Goal: Task Accomplishment & Management: Manage account settings

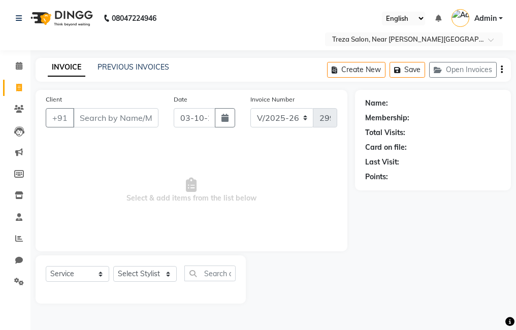
select select "7633"
select select "service"
click at [135, 270] on select "Select Stylist [PERSON_NAME] Anju [PERSON_NAME] [PERSON_NAME] Jeeshma [PERSON_N…" at bounding box center [144, 274] width 63 height 16
select select "85969"
click at [113, 266] on select "Select Stylist [PERSON_NAME] Anju [PERSON_NAME] [PERSON_NAME] Jeeshma [PERSON_N…" at bounding box center [144, 274] width 63 height 16
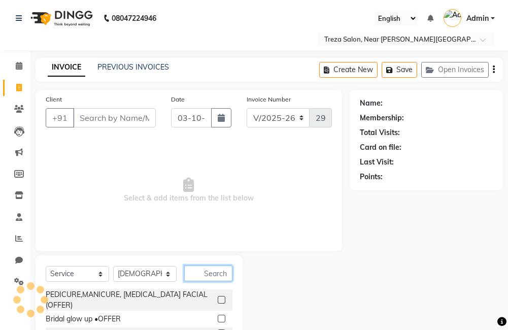
click at [195, 266] on input "text" at bounding box center [208, 274] width 48 height 16
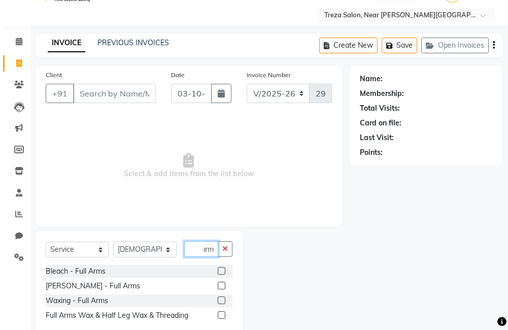
scroll to position [48, 0]
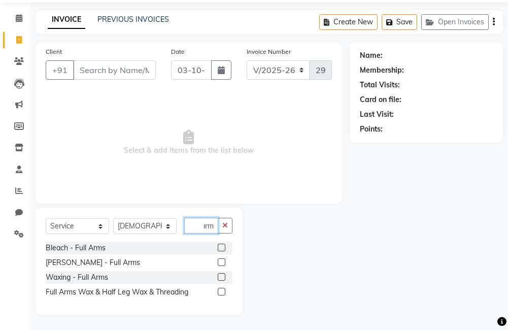
type input "full arm"
click at [221, 292] on label at bounding box center [222, 292] width 8 height 8
click at [221, 292] on input "checkbox" at bounding box center [221, 292] width 7 height 7
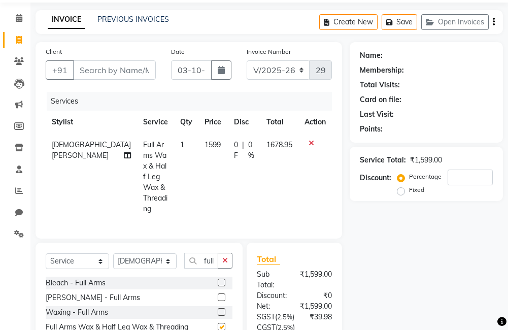
checkbox input "false"
click at [222, 257] on icon "button" at bounding box center [225, 260] width 6 height 7
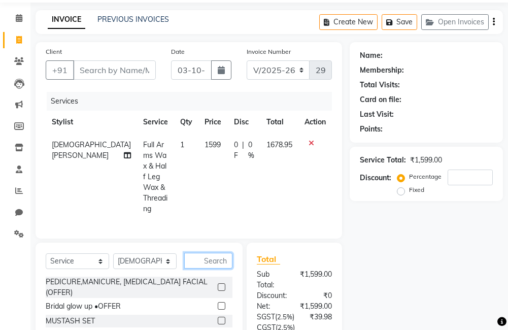
click at [219, 253] on input "text" at bounding box center [208, 261] width 48 height 16
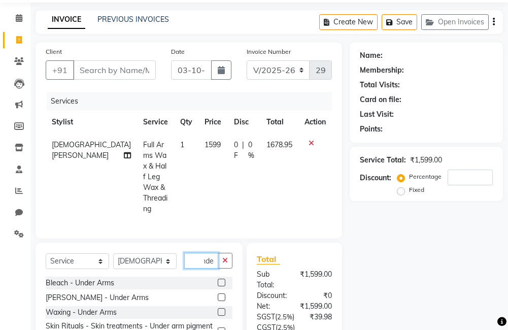
scroll to position [0, 9]
type input "under"
click at [224, 308] on label at bounding box center [222, 312] width 8 height 8
click at [224, 309] on input "checkbox" at bounding box center [221, 312] width 7 height 7
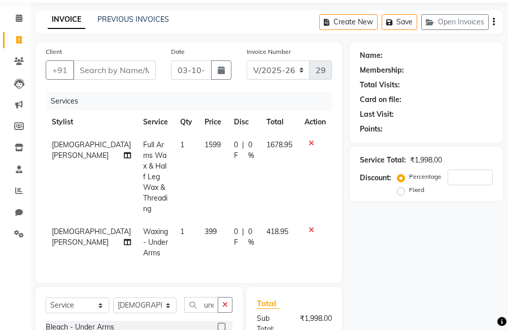
checkbox input "false"
click at [226, 301] on icon "button" at bounding box center [225, 304] width 6 height 7
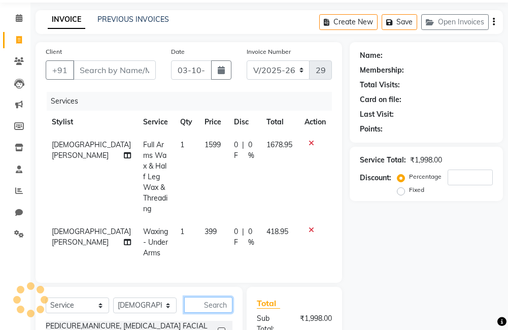
click at [214, 297] on input "text" at bounding box center [208, 305] width 48 height 16
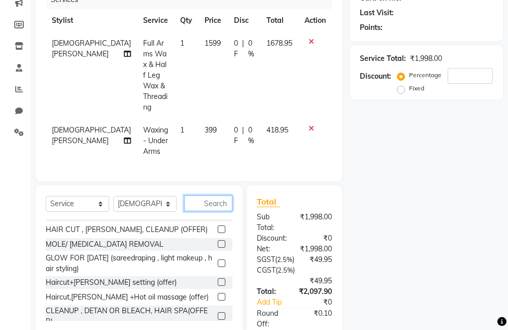
scroll to position [102, 0]
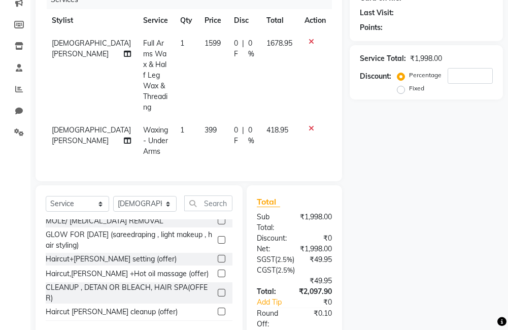
click at [218, 255] on label at bounding box center [222, 259] width 8 height 8
click at [218, 256] on input "checkbox" at bounding box center [221, 259] width 7 height 7
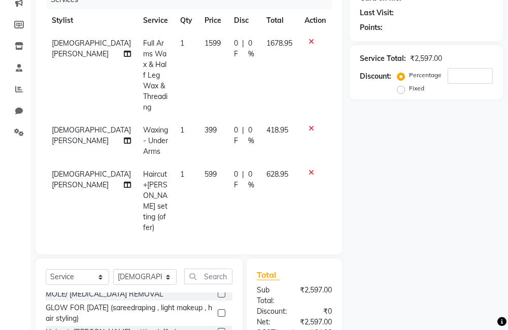
checkbox input "false"
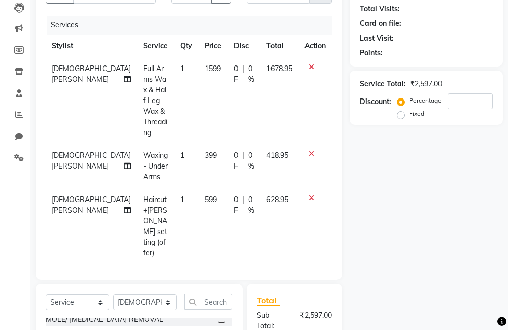
scroll to position [98, 0]
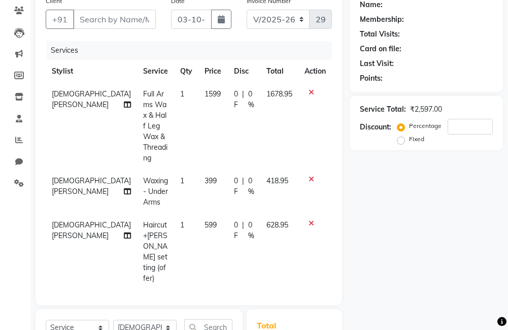
click at [248, 220] on span "0 %" at bounding box center [251, 230] width 6 height 21
select select "85969"
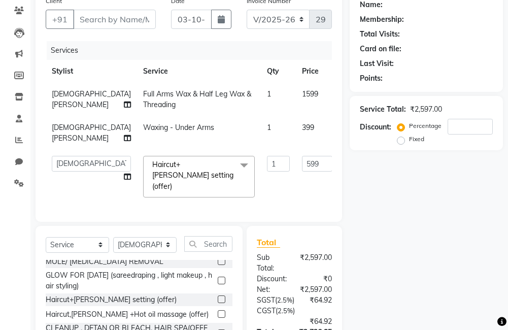
click at [345, 162] on input "0" at bounding box center [360, 164] width 30 height 16
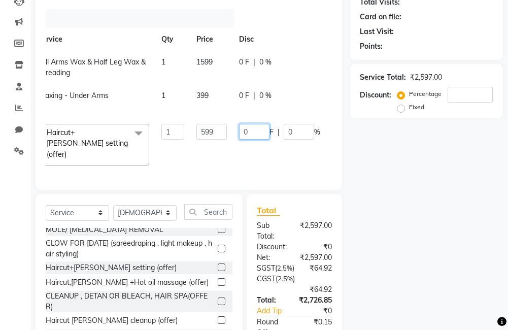
scroll to position [0, 110]
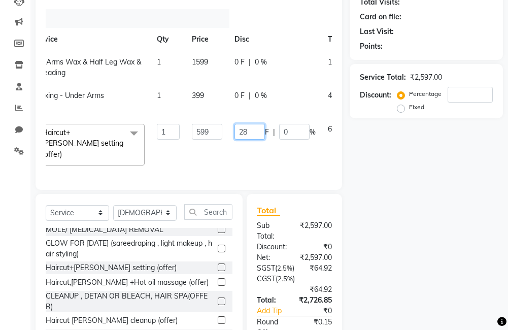
type input "28.5"
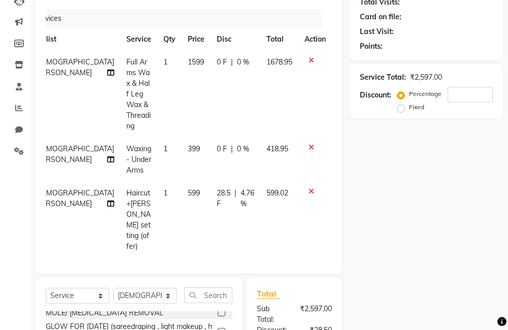
scroll to position [0, 8]
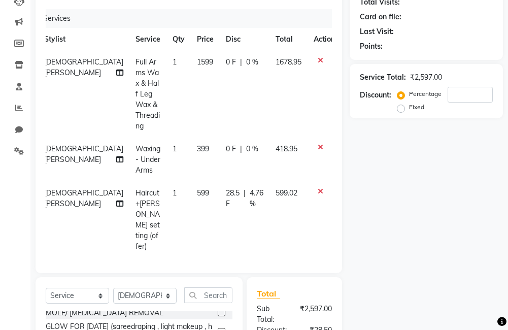
click at [435, 228] on div "Name: Membership: Total Visits: Card on file: Last Visit: Points: Service Total…" at bounding box center [430, 225] width 161 height 533
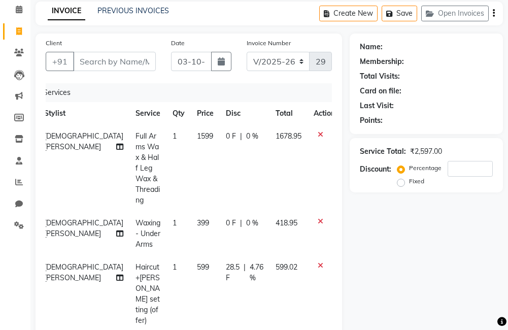
scroll to position [32, 0]
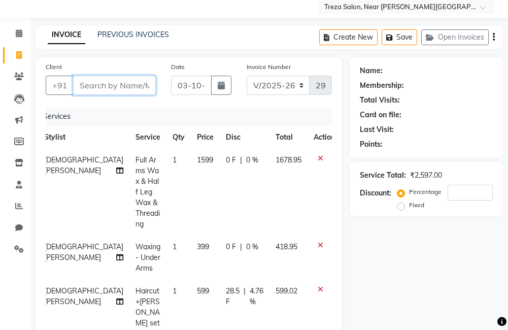
click at [89, 91] on input "Client" at bounding box center [114, 85] width 83 height 19
type input "9"
type input "0"
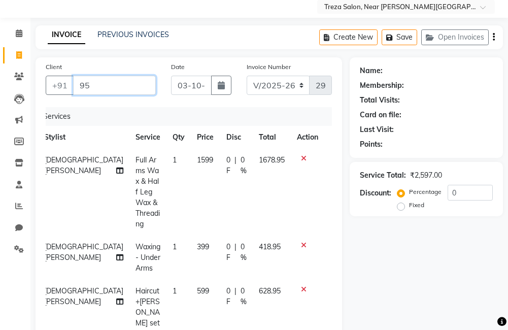
type input "9"
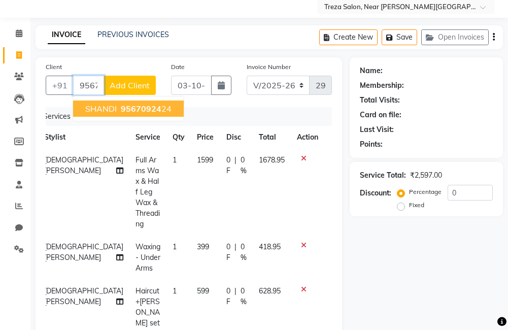
click at [146, 113] on span "95670924" at bounding box center [141, 109] width 41 height 10
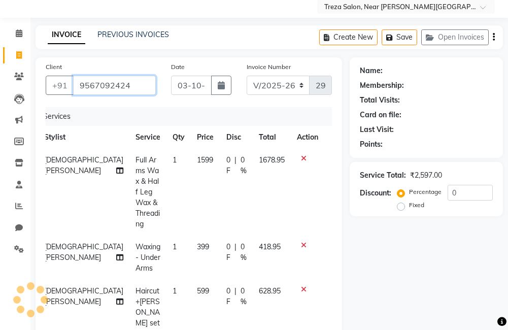
type input "9567092424"
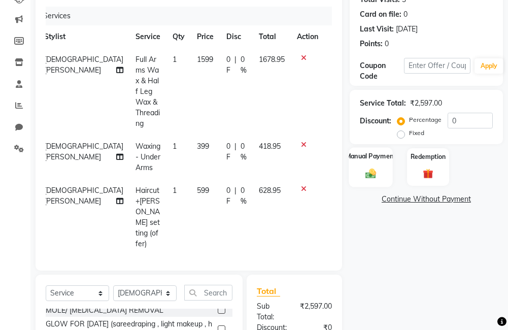
scroll to position [134, 0]
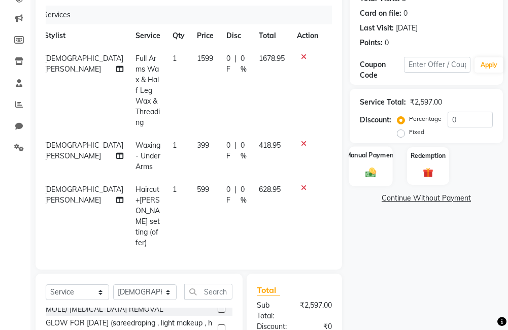
click at [382, 170] on div "Manual Payment" at bounding box center [371, 166] width 44 height 40
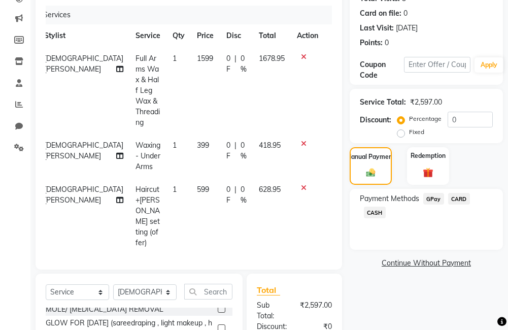
click at [432, 202] on span "GPay" at bounding box center [433, 199] width 21 height 12
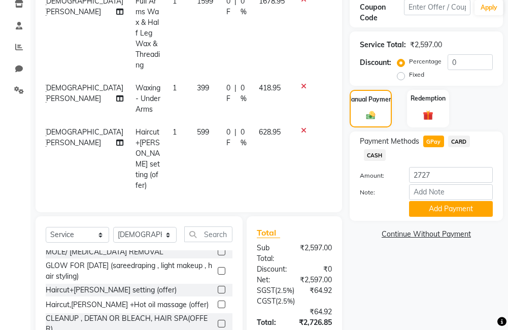
scroll to position [185, 0]
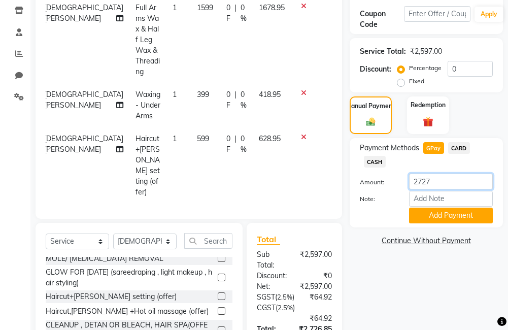
click at [456, 181] on input "2727" at bounding box center [451, 182] width 84 height 16
type input "2"
type input "1549"
click at [457, 215] on button "Add Payment" at bounding box center [451, 216] width 84 height 16
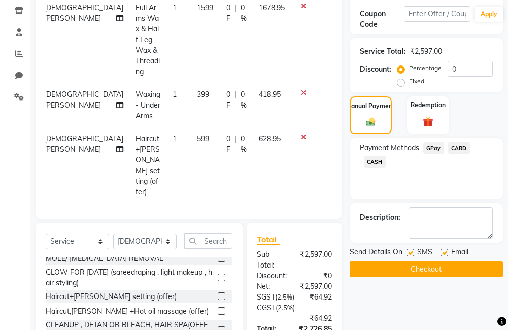
click at [374, 161] on span "CASH" at bounding box center [375, 162] width 22 height 12
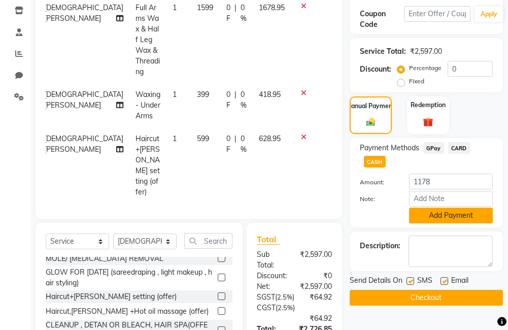
click at [438, 217] on button "Add Payment" at bounding box center [451, 216] width 84 height 16
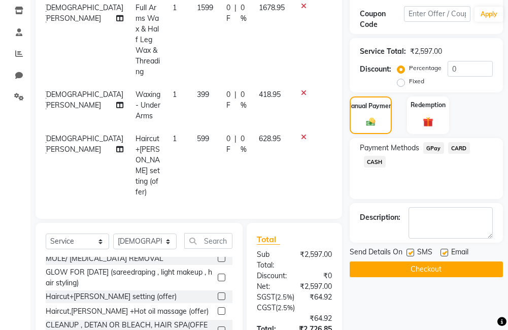
drag, startPoint x: 441, startPoint y: 272, endPoint x: 431, endPoint y: 270, distance: 10.5
click at [440, 273] on button "Checkout" at bounding box center [426, 269] width 153 height 16
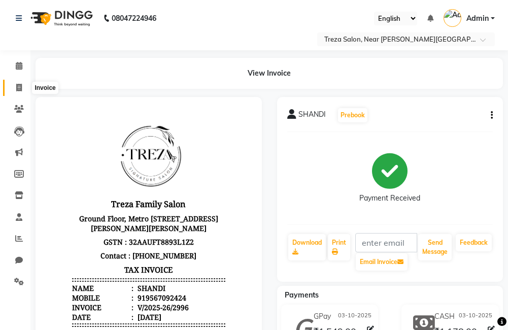
click at [15, 86] on span at bounding box center [19, 88] width 18 height 12
select select "service"
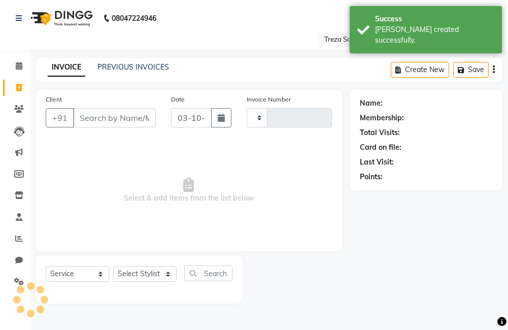
type input "2997"
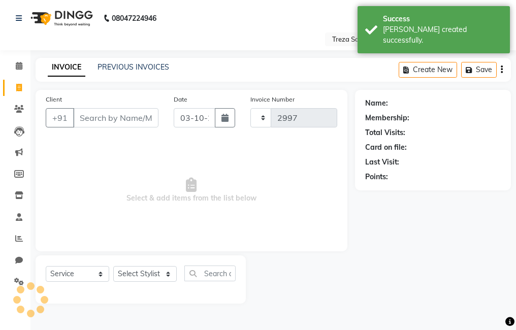
select select "7633"
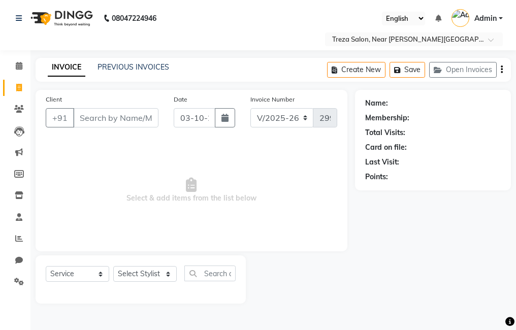
click at [155, 72] on div "PREVIOUS INVOICES" at bounding box center [133, 67] width 72 height 11
click at [155, 68] on link "PREVIOUS INVOICES" at bounding box center [133, 66] width 72 height 9
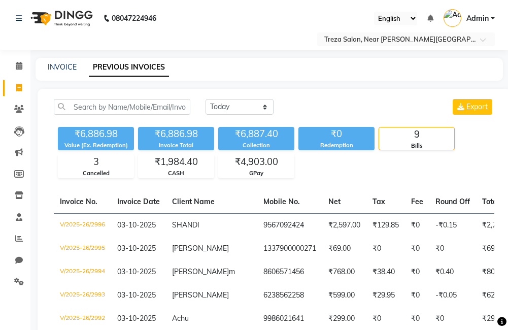
scroll to position [51, 0]
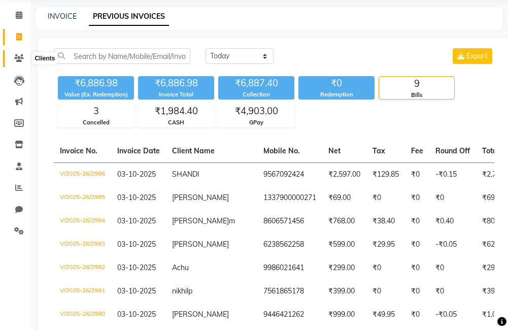
click at [20, 55] on icon at bounding box center [19, 58] width 10 height 8
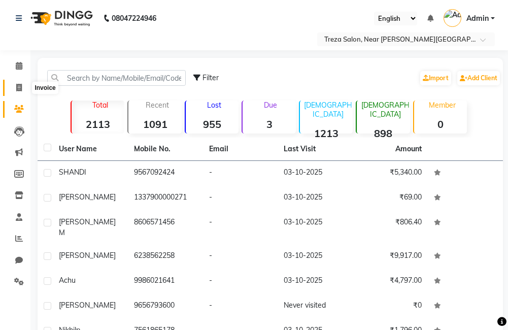
click at [20, 90] on icon at bounding box center [19, 88] width 6 height 8
select select "service"
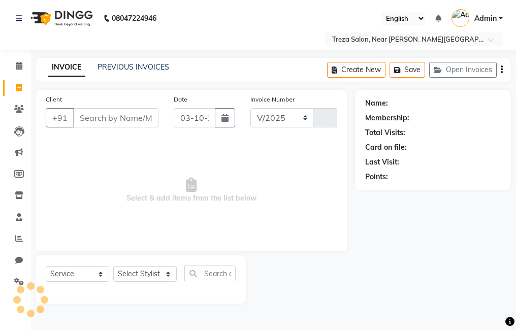
select select "7633"
type input "2997"
click at [118, 120] on input "Client" at bounding box center [115, 117] width 85 height 19
click at [24, 68] on span at bounding box center [19, 66] width 18 height 12
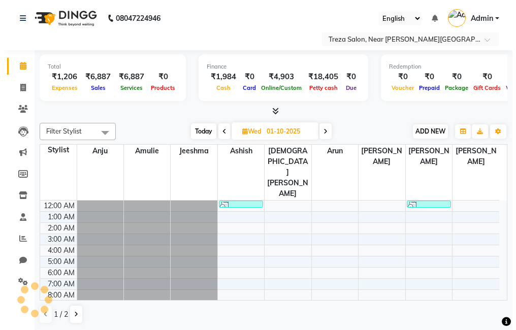
scroll to position [68, 0]
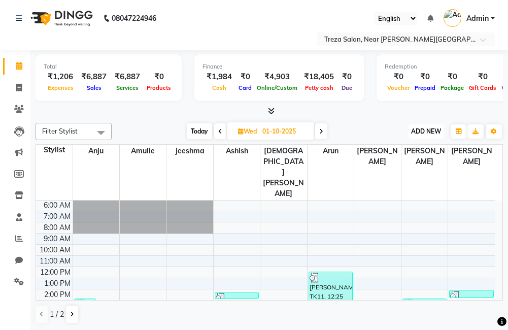
click at [438, 135] on button "ADD NEW Toggle Dropdown" at bounding box center [426, 131] width 35 height 14
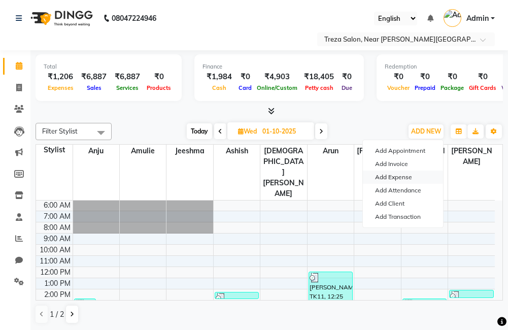
click at [422, 176] on link "Add Expense" at bounding box center [403, 177] width 80 height 13
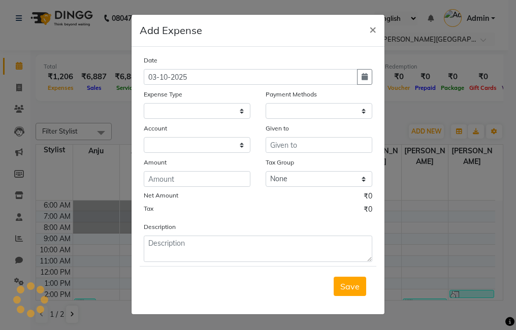
select select
select select "1"
select select "6763"
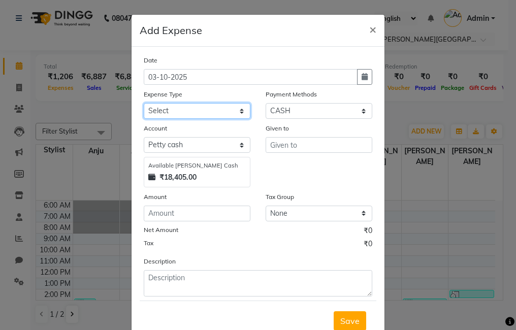
click at [202, 114] on select "Select Advance Salary Bank charges Car maintenance Cash transfer to bank Cash t…" at bounding box center [197, 111] width 107 height 16
select select "20361"
click at [144, 103] on select "Select Advance Salary Bank charges Car maintenance Cash transfer to bank Cash t…" at bounding box center [197, 111] width 107 height 16
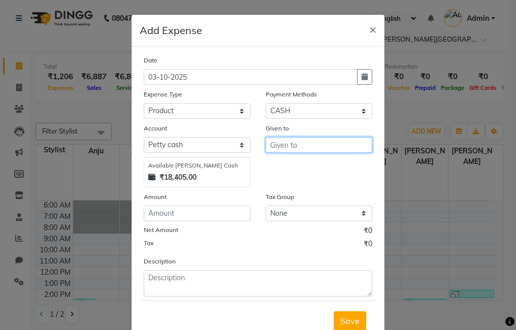
click at [319, 149] on input "text" at bounding box center [319, 145] width 107 height 16
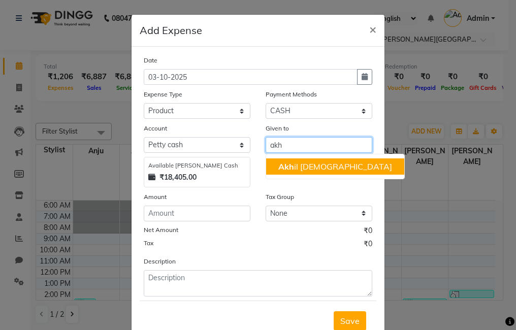
click at [298, 168] on ngb-highlight "Akh il krishna" at bounding box center [335, 166] width 114 height 10
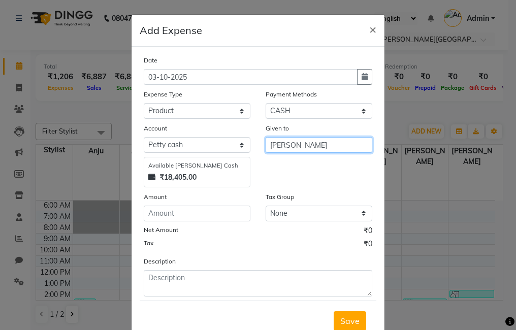
type input "[PERSON_NAME]"
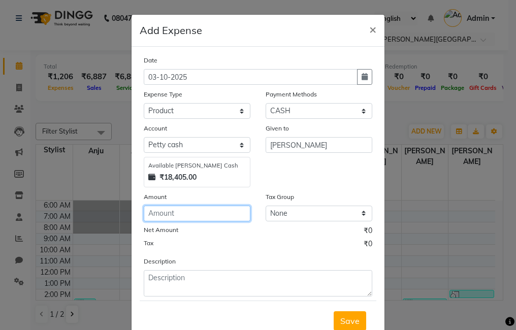
click at [219, 212] on input "number" at bounding box center [197, 214] width 107 height 16
type input "1148"
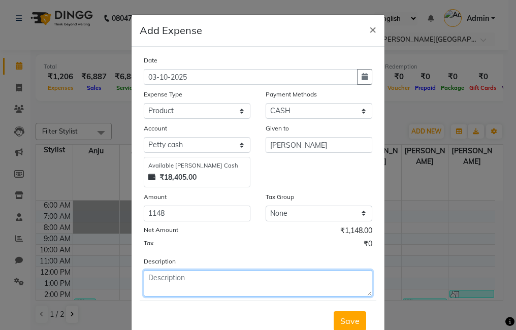
click at [216, 287] on textarea at bounding box center [258, 283] width 228 height 26
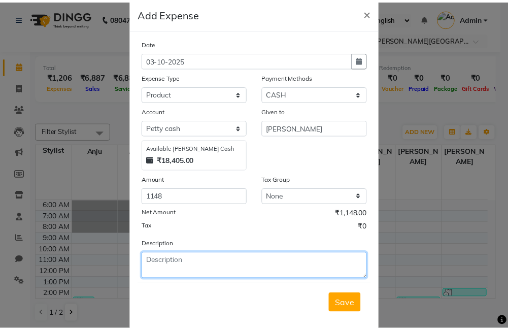
scroll to position [34, 0]
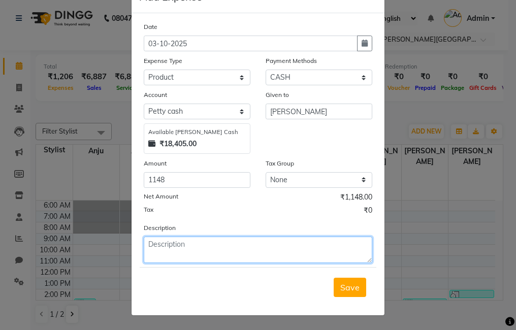
click at [234, 249] on textarea at bounding box center [258, 250] width 228 height 26
type textarea "Rica Green Apple Liposoluble Wax"
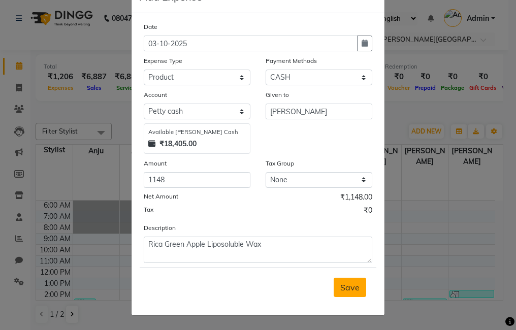
click at [352, 287] on span "Save" at bounding box center [349, 287] width 19 height 10
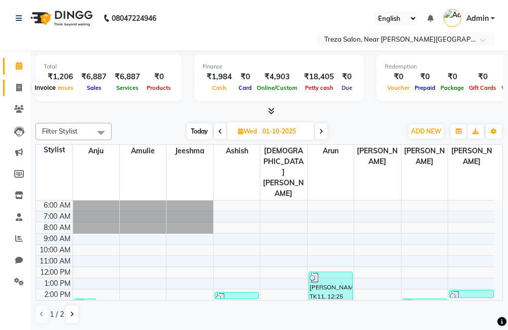
drag, startPoint x: 16, startPoint y: 88, endPoint x: 13, endPoint y: 83, distance: 5.5
click at [16, 88] on icon at bounding box center [19, 88] width 6 height 8
select select "service"
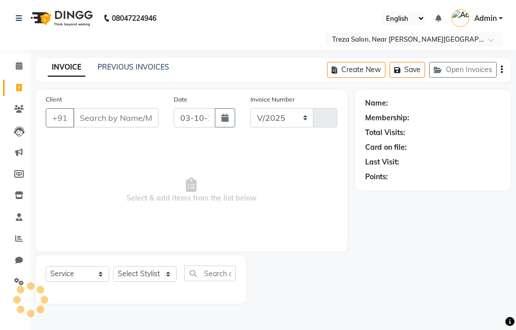
select select "7633"
type input "2997"
click at [16, 65] on icon at bounding box center [19, 66] width 7 height 8
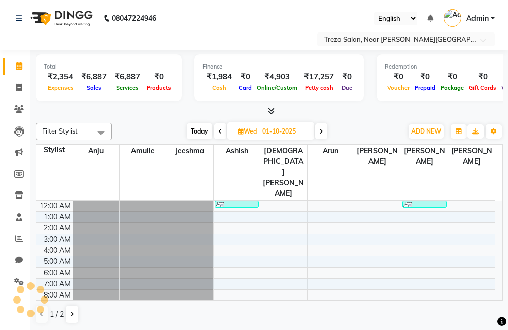
scroll to position [68, 0]
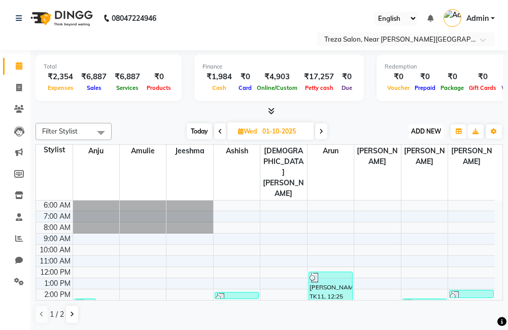
click at [432, 125] on button "ADD NEW Toggle Dropdown" at bounding box center [426, 131] width 35 height 14
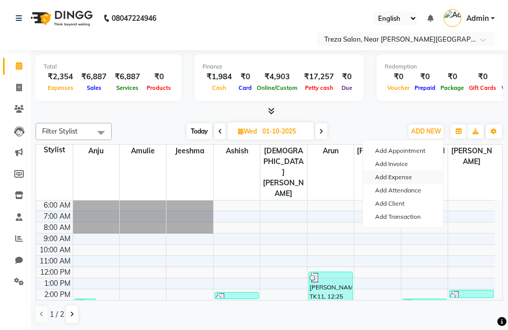
click at [403, 174] on link "Add Expense" at bounding box center [403, 177] width 80 height 13
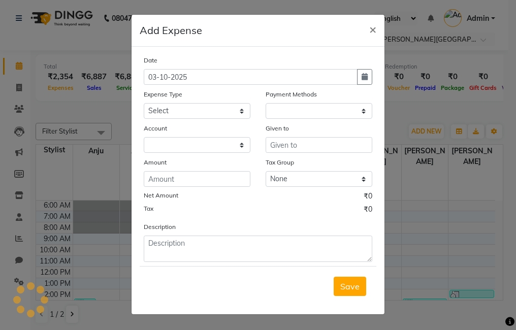
select select "1"
select select "6763"
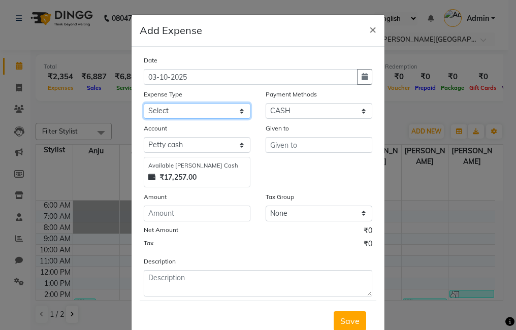
click at [192, 114] on select "Select Advance Salary Bank charges Car maintenance Cash transfer to bank Cash t…" at bounding box center [197, 111] width 107 height 16
select select "20369"
click at [144, 103] on select "Select Advance Salary Bank charges Car maintenance Cash transfer to bank Cash t…" at bounding box center [197, 111] width 107 height 16
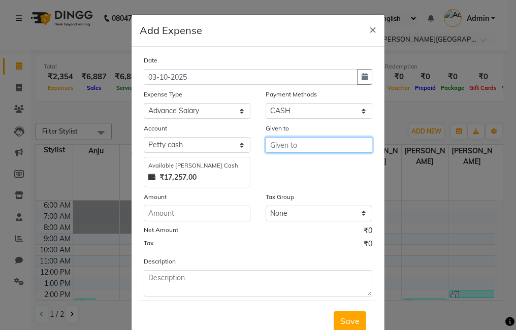
click at [299, 145] on input "text" at bounding box center [319, 145] width 107 height 16
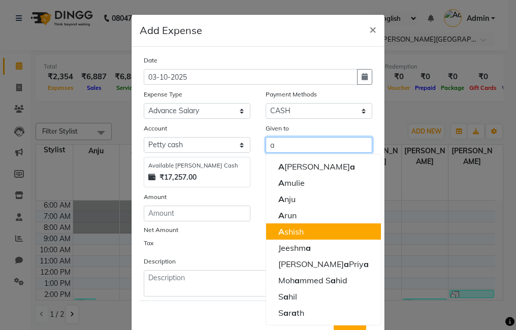
click at [333, 235] on button "A shish" at bounding box center [323, 231] width 115 height 16
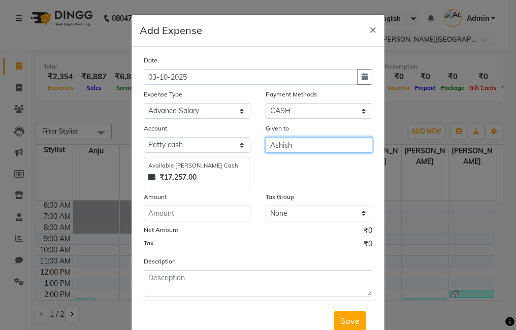
type input "Ashish"
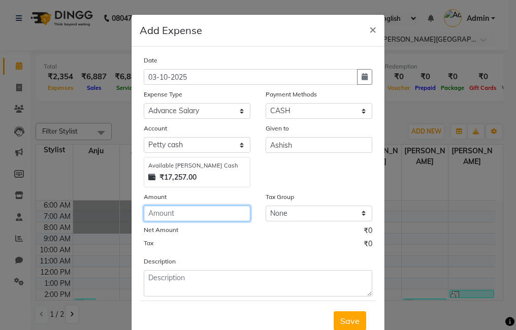
click at [196, 214] on input "number" at bounding box center [197, 214] width 107 height 16
type input "10000"
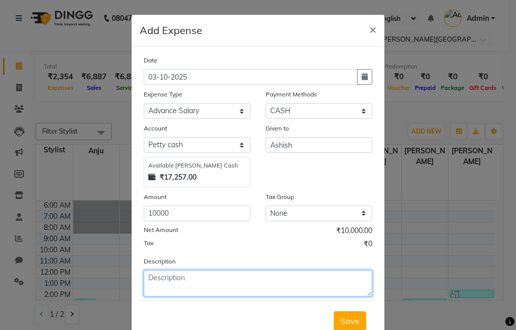
click at [193, 290] on textarea at bounding box center [258, 283] width 228 height 26
type textarea "10000 Salary advance given to Ashish by hand"
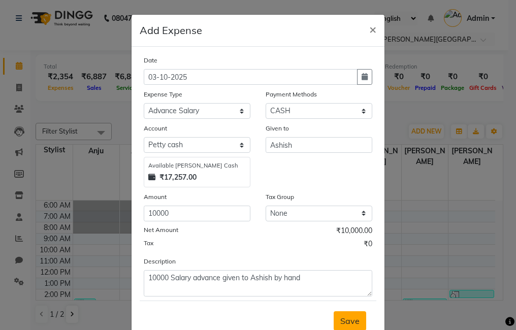
click at [352, 320] on span "Save" at bounding box center [349, 321] width 19 height 10
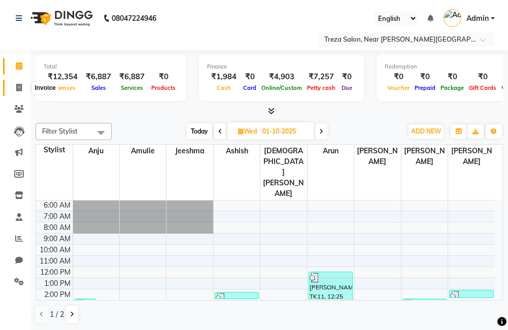
click at [16, 86] on icon at bounding box center [19, 88] width 6 height 8
select select "service"
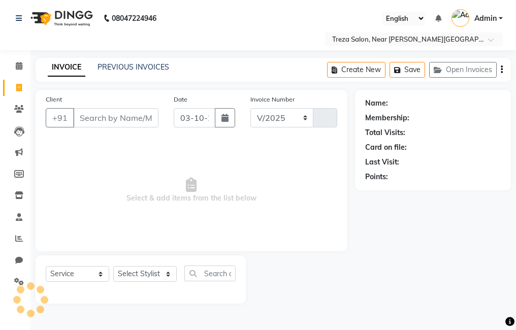
select select "7633"
type input "2997"
click at [94, 117] on input "Client" at bounding box center [115, 117] width 85 height 19
click at [120, 63] on link "PREVIOUS INVOICES" at bounding box center [133, 66] width 72 height 9
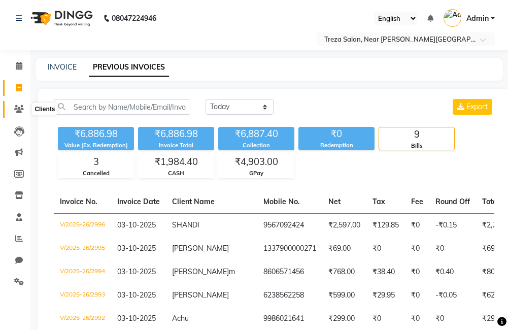
click at [21, 104] on span at bounding box center [19, 110] width 18 height 12
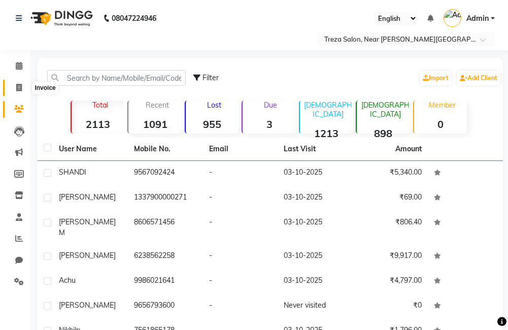
click at [17, 84] on icon at bounding box center [19, 88] width 6 height 8
select select "service"
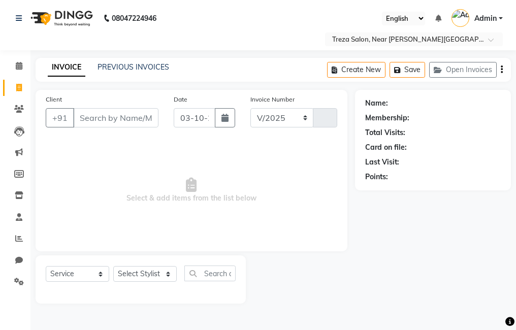
select select "7633"
type input "2997"
click at [96, 111] on input "Client" at bounding box center [115, 117] width 85 height 19
click at [137, 113] on input "Client" at bounding box center [115, 117] width 85 height 19
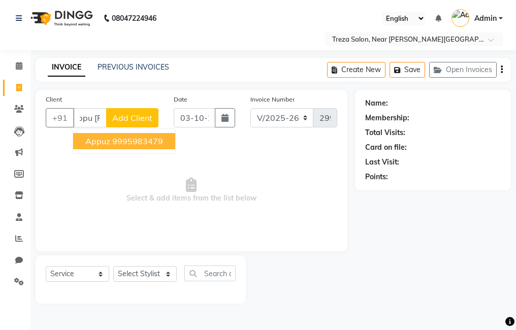
scroll to position [0, 13]
type input "Appu [PERSON_NAME]"
click at [146, 124] on button "Add Client" at bounding box center [132, 117] width 52 height 19
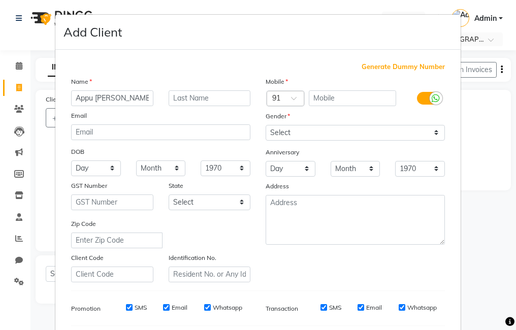
click at [395, 68] on span "Generate Dummy Number" at bounding box center [402, 67] width 83 height 10
type input "1337900000272"
checkbox input "false"
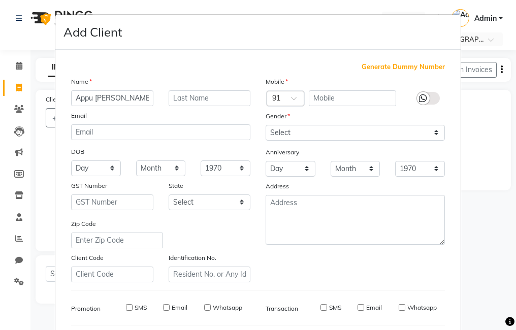
checkbox input "false"
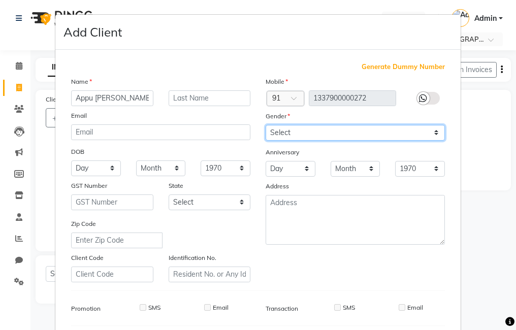
click at [370, 137] on select "Select Male Female Other Prefer Not To Say" at bounding box center [355, 133] width 179 height 16
select select "male"
click at [266, 125] on select "Select Male Female Other Prefer Not To Say" at bounding box center [355, 133] width 179 height 16
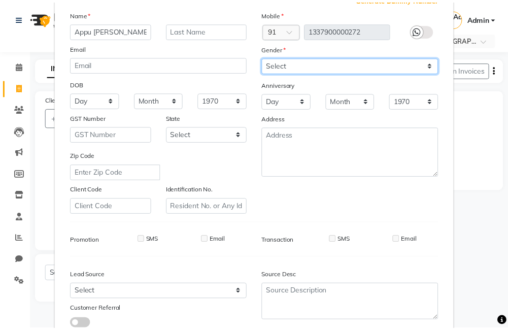
scroll to position [139, 0]
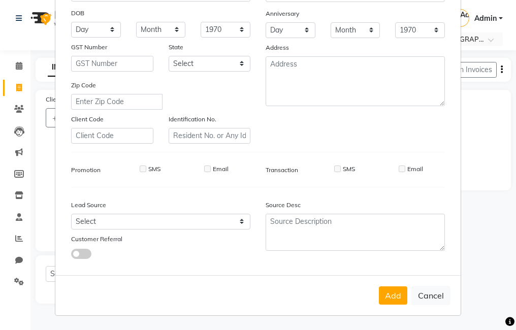
click at [390, 299] on button "Add" at bounding box center [393, 295] width 28 height 18
type input "1337900000272"
select select
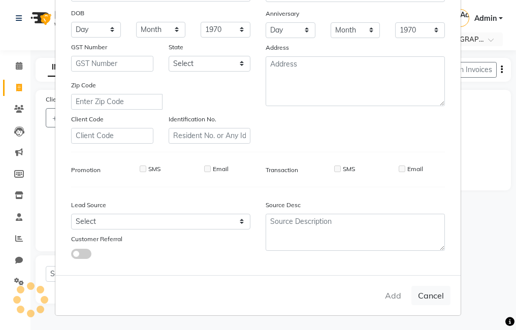
select select
checkbox input "false"
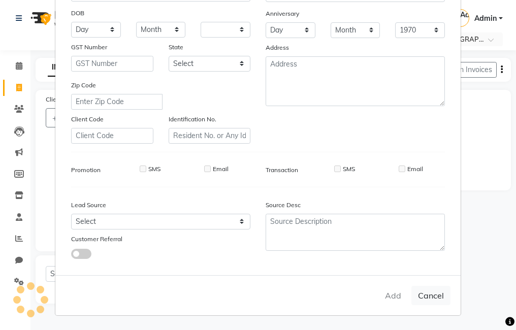
checkbox input "false"
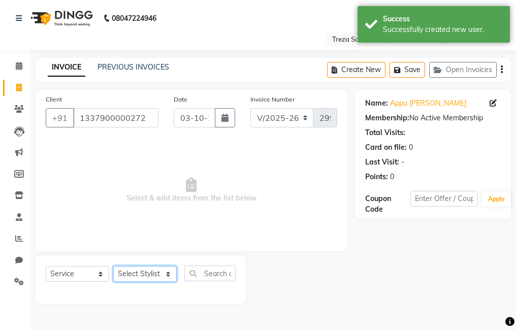
click at [143, 279] on select "Select Stylist [PERSON_NAME] Anju [PERSON_NAME] [PERSON_NAME] Jeeshma [PERSON_N…" at bounding box center [144, 274] width 63 height 16
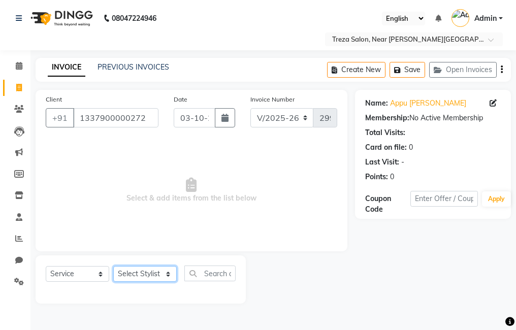
select select "90712"
click at [113, 266] on select "Select Stylist [PERSON_NAME] Anju [PERSON_NAME] [PERSON_NAME] Jeeshma [PERSON_N…" at bounding box center [144, 274] width 63 height 16
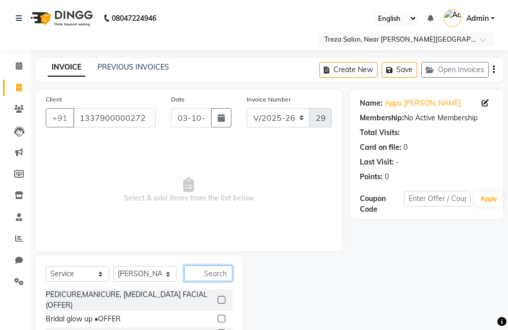
click at [203, 277] on input "text" at bounding box center [208, 274] width 48 height 16
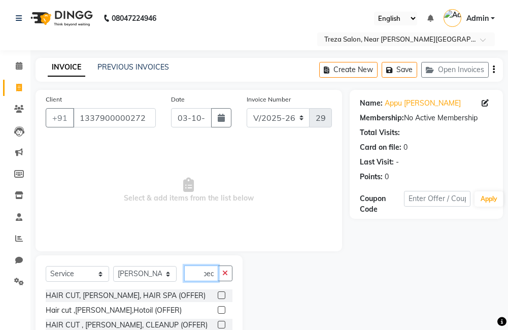
scroll to position [0, 3]
type input "b"
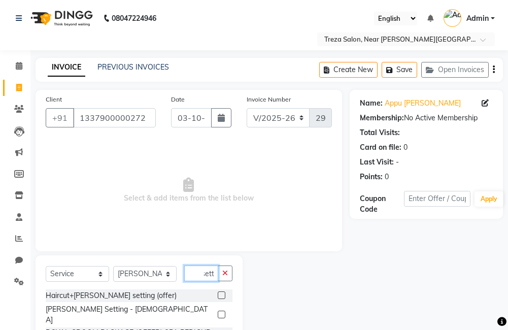
scroll to position [0, 4]
type input "setti"
click at [218, 311] on label at bounding box center [222, 315] width 8 height 8
click at [218, 312] on input "checkbox" at bounding box center [221, 315] width 7 height 7
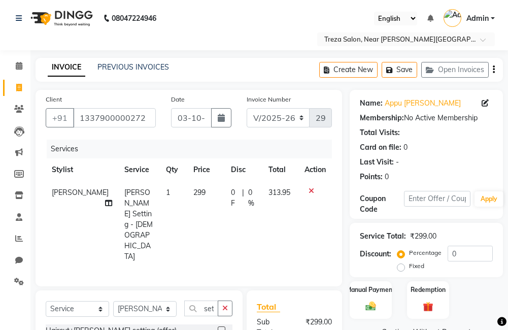
checkbox input "false"
click at [494, 70] on icon "button" at bounding box center [494, 70] width 2 height 1
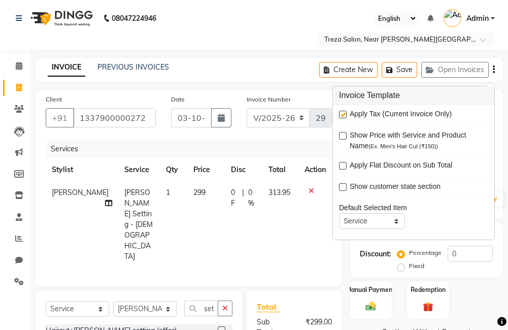
click at [344, 114] on label at bounding box center [343, 115] width 8 height 8
click at [344, 114] on input "checkbox" at bounding box center [342, 115] width 7 height 7
checkbox input "false"
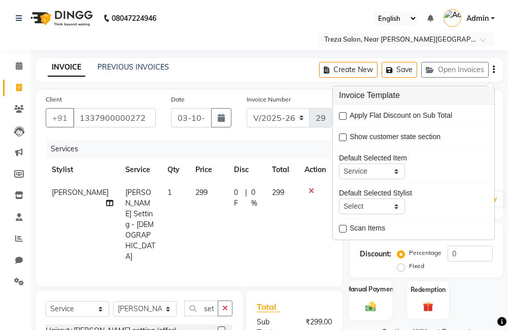
scroll to position [102, 0]
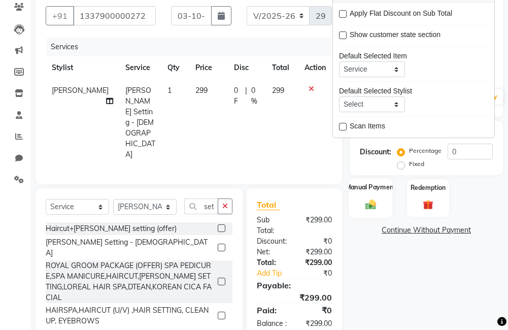
click at [370, 202] on img at bounding box center [371, 205] width 17 height 12
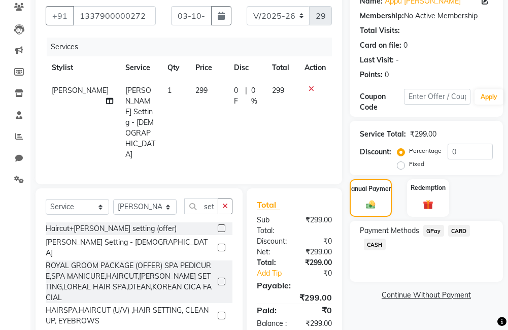
click at [382, 247] on span "CASH" at bounding box center [375, 245] width 22 height 12
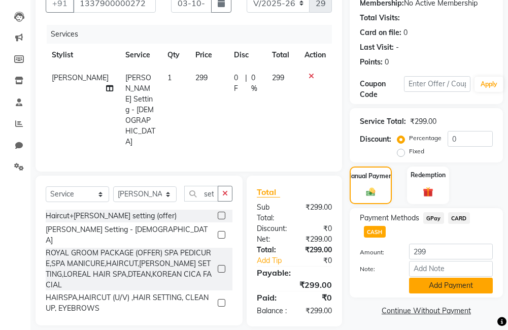
scroll to position [118, 0]
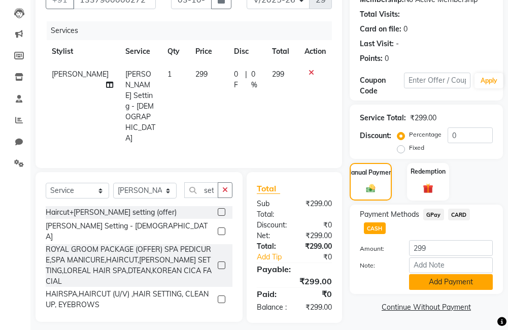
click at [437, 283] on button "Add Payment" at bounding box center [451, 282] width 84 height 16
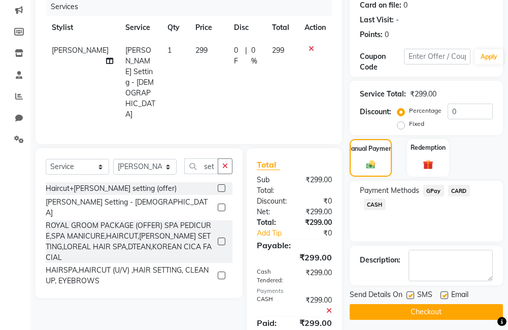
scroll to position [155, 0]
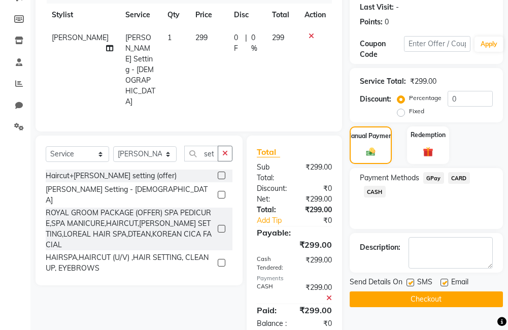
click at [411, 285] on label at bounding box center [411, 283] width 8 height 8
click at [411, 285] on input "checkbox" at bounding box center [410, 283] width 7 height 7
checkbox input "false"
click at [446, 286] on label at bounding box center [445, 283] width 8 height 8
click at [446, 286] on input "checkbox" at bounding box center [444, 283] width 7 height 7
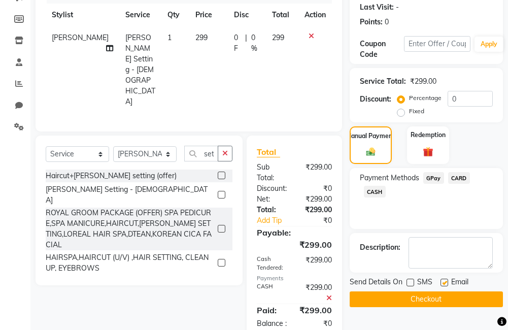
checkbox input "false"
click at [445, 295] on button "Checkout" at bounding box center [426, 299] width 153 height 16
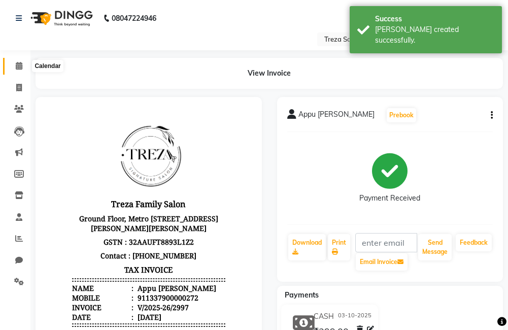
click at [22, 66] on icon at bounding box center [19, 66] width 7 height 8
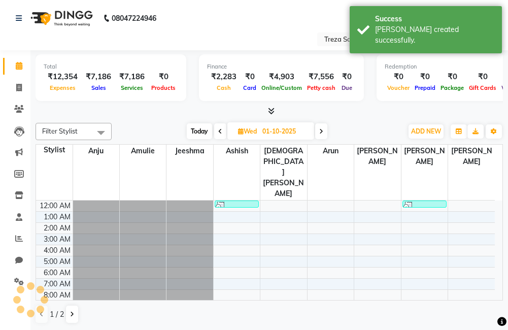
scroll to position [68, 0]
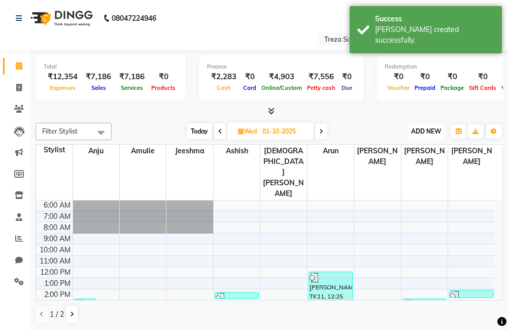
click at [415, 133] on span "ADD NEW" at bounding box center [426, 131] width 30 height 8
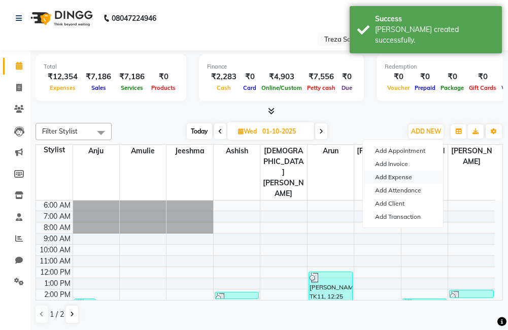
click at [419, 182] on link "Add Expense" at bounding box center [403, 177] width 80 height 13
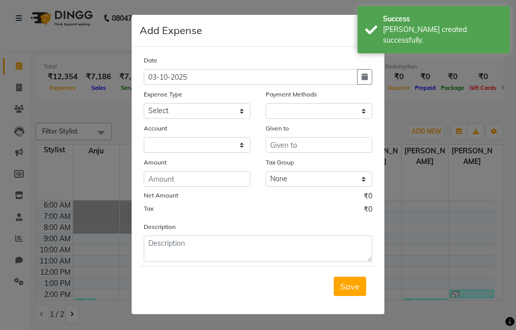
select select "1"
select select "6763"
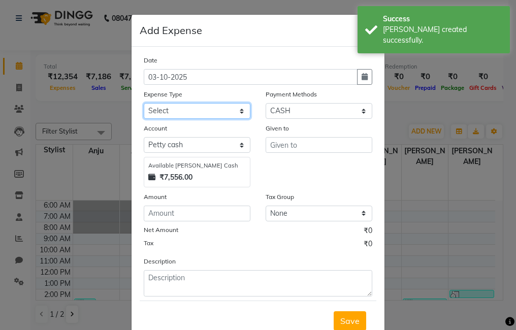
click at [215, 109] on select "Select Advance Salary Bank charges Car maintenance Cash transfer to bank Cash t…" at bounding box center [197, 111] width 107 height 16
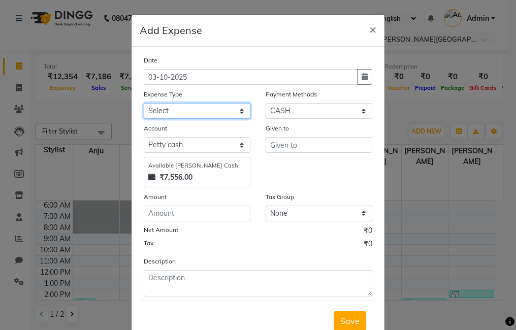
select select "21321"
click at [144, 103] on select "Select Advance Salary Bank charges Car maintenance Cash transfer to bank Cash t…" at bounding box center [197, 111] width 107 height 16
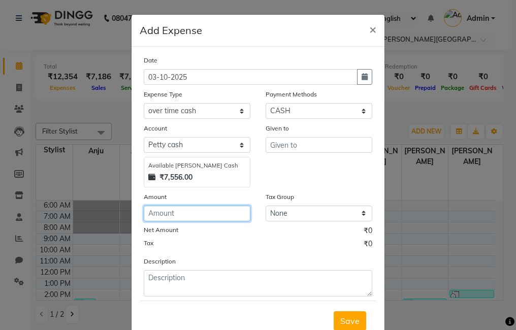
click at [189, 219] on input "number" at bounding box center [197, 214] width 107 height 16
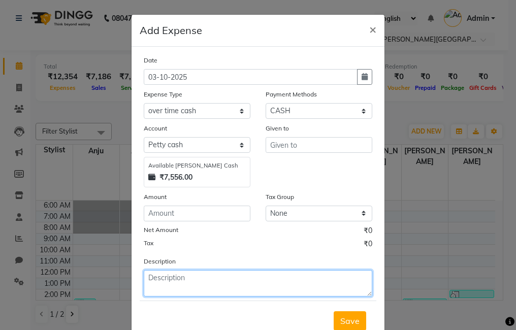
click at [150, 280] on textarea at bounding box center [258, 283] width 228 height 26
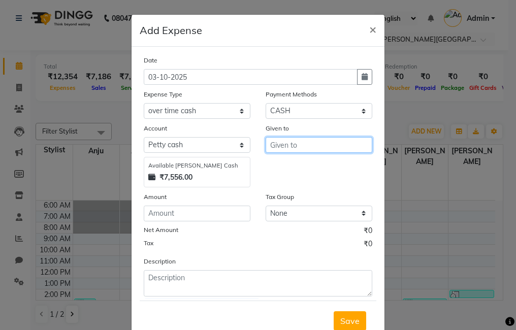
click at [310, 145] on input "text" at bounding box center [319, 145] width 107 height 16
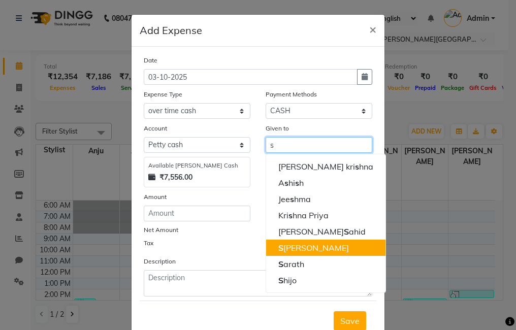
click at [315, 244] on button "S ahil" at bounding box center [325, 248] width 119 height 16
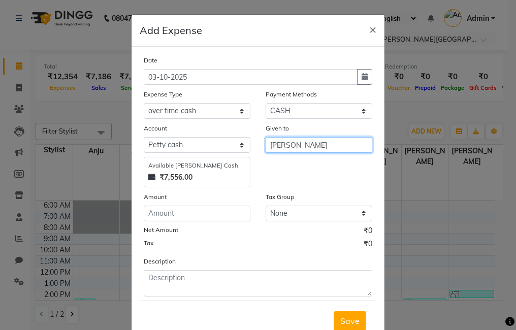
type input "[PERSON_NAME]"
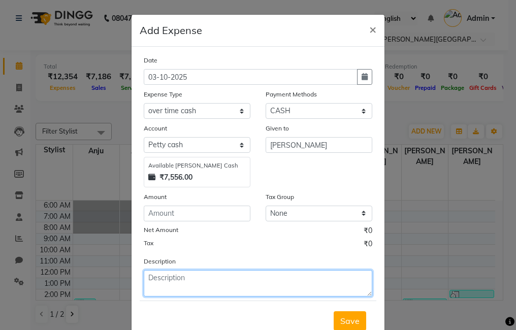
click at [188, 277] on textarea at bounding box center [258, 283] width 228 height 26
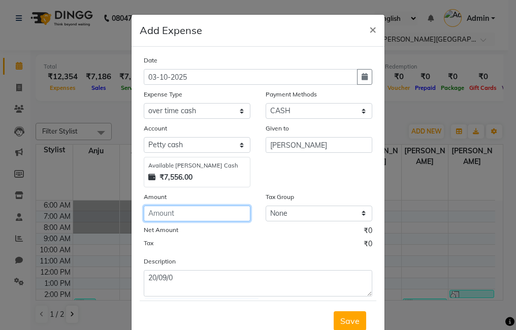
click at [192, 213] on input "number" at bounding box center [197, 214] width 107 height 16
click at [295, 172] on div "Given to Sahil" at bounding box center [319, 155] width 122 height 64
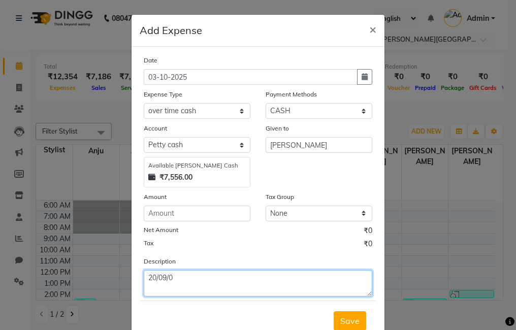
click at [195, 274] on textarea "20/09/0" at bounding box center [258, 283] width 228 height 26
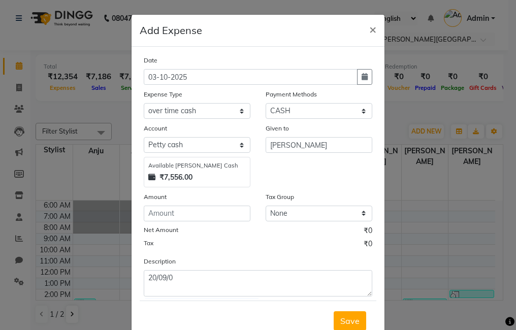
click at [226, 256] on div "Description 20/09/0" at bounding box center [258, 276] width 244 height 41
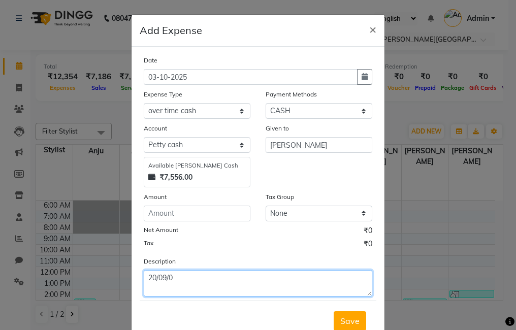
click at [203, 278] on textarea "20/09/0" at bounding box center [258, 283] width 228 height 26
type textarea "20/09/25"
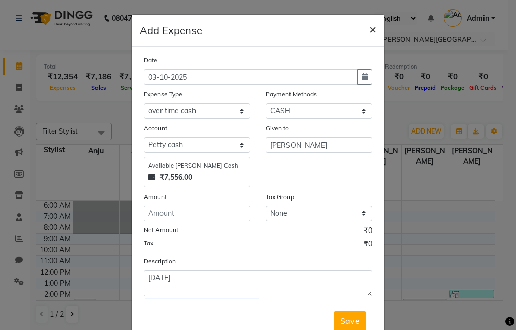
click at [362, 28] on button "×" at bounding box center [372, 29] width 23 height 28
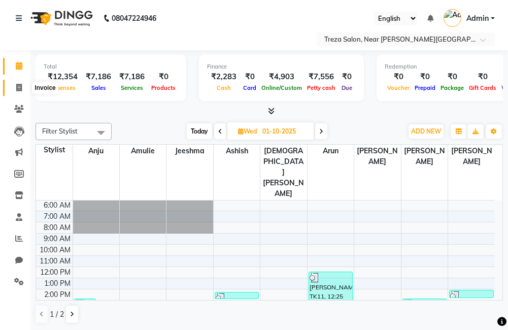
click at [19, 85] on icon at bounding box center [19, 88] width 6 height 8
select select "service"
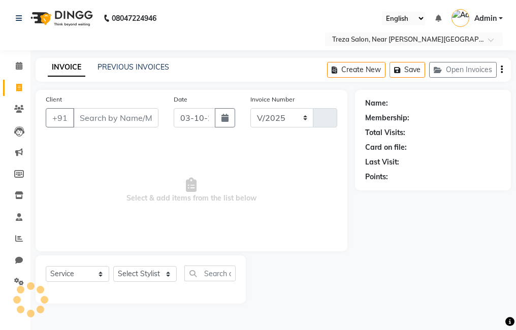
select select "7633"
type input "2998"
click at [101, 118] on input "Client" at bounding box center [115, 117] width 85 height 19
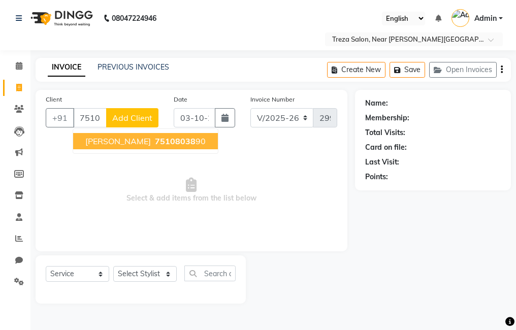
click at [133, 144] on span "BINDHYA S NAIR" at bounding box center [117, 141] width 65 height 10
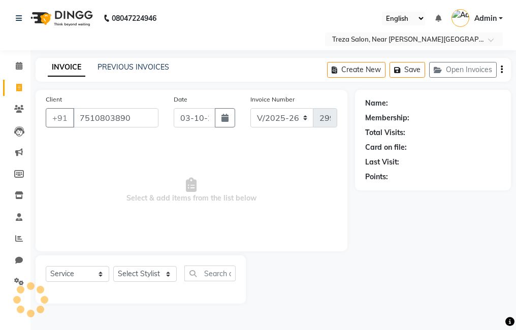
type input "7510803890"
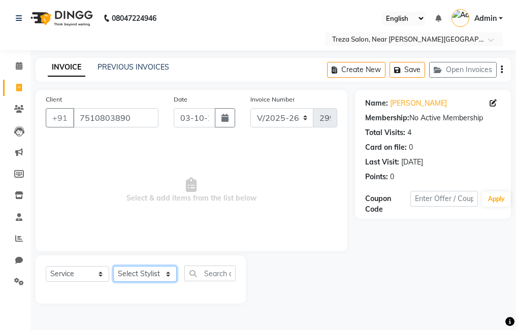
click at [143, 275] on select "Select Stylist [PERSON_NAME] Anju [PERSON_NAME] [PERSON_NAME] Jeeshma [PERSON_N…" at bounding box center [144, 274] width 63 height 16
select select "85971"
click at [113, 266] on select "Select Stylist [PERSON_NAME] Anju [PERSON_NAME] [PERSON_NAME] Jeeshma [PERSON_N…" at bounding box center [144, 274] width 63 height 16
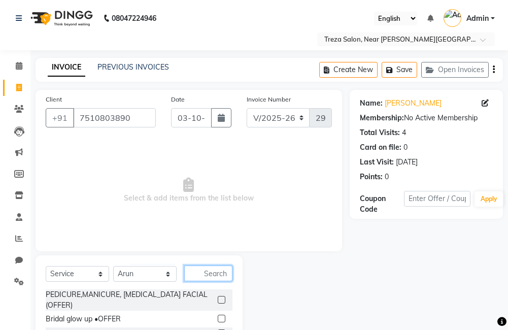
click at [206, 278] on input "text" at bounding box center [208, 274] width 48 height 16
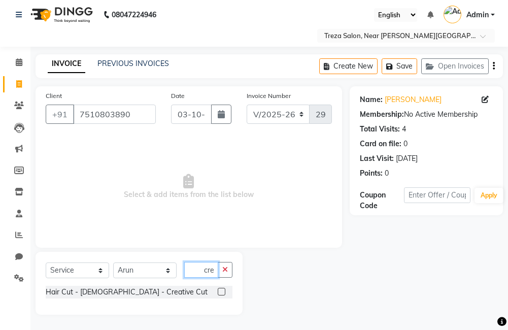
scroll to position [0, 4]
type input "crea"
click at [221, 290] on label at bounding box center [222, 292] width 8 height 8
click at [221, 290] on input "checkbox" at bounding box center [221, 292] width 7 height 7
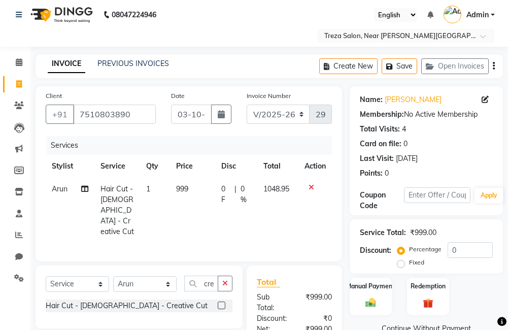
checkbox input "false"
drag, startPoint x: 224, startPoint y: 271, endPoint x: 219, endPoint y: 274, distance: 5.2
click at [224, 271] on div "Select Service Product Membership Package Voucher Prepaid Gift Card Select Styl…" at bounding box center [139, 297] width 207 height 63
click at [219, 276] on button "button" at bounding box center [225, 284] width 15 height 16
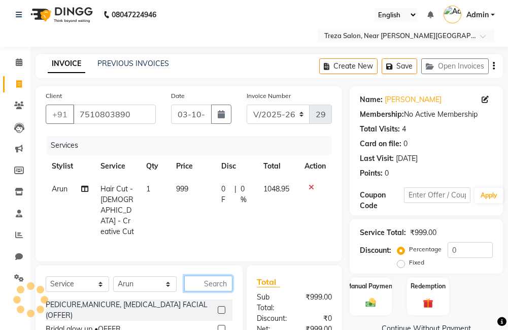
click at [207, 280] on input "text" at bounding box center [208, 284] width 48 height 16
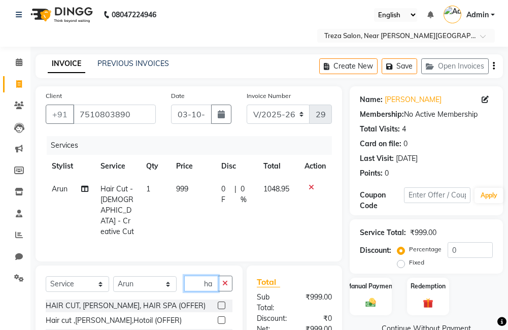
type input "h"
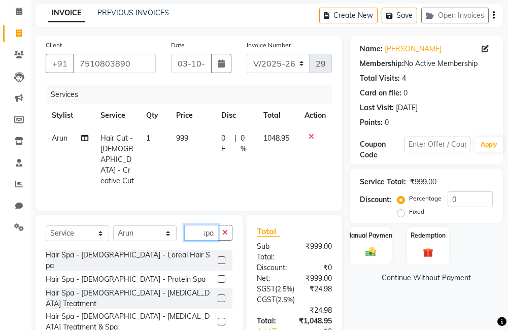
scroll to position [152, 0]
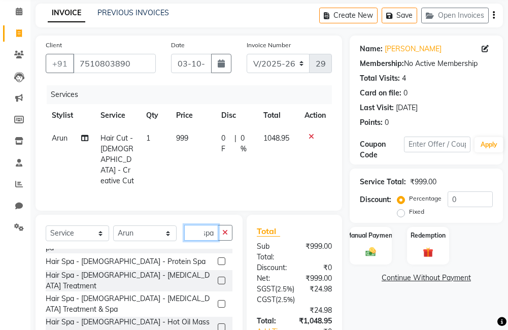
type input "hair spa"
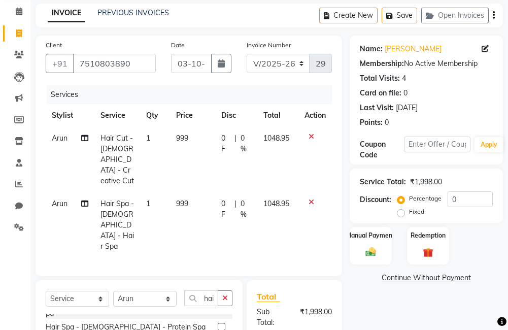
checkbox input "false"
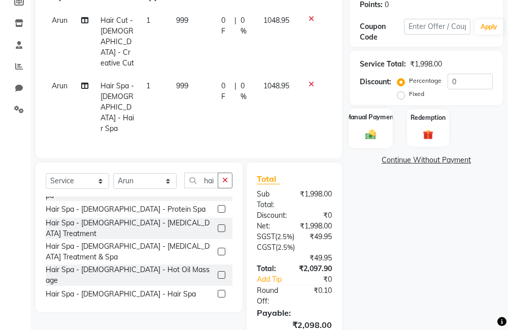
scroll to position [203, 0]
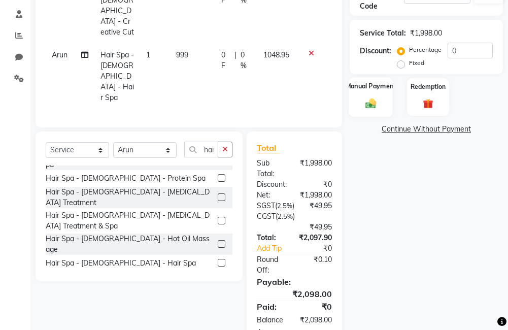
click at [381, 106] on div "Manual Payment" at bounding box center [371, 97] width 44 height 40
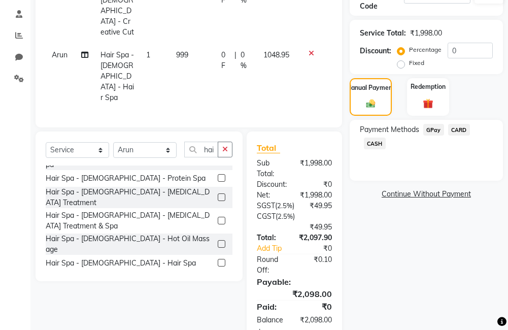
click at [423, 128] on span "GPay" at bounding box center [433, 130] width 21 height 12
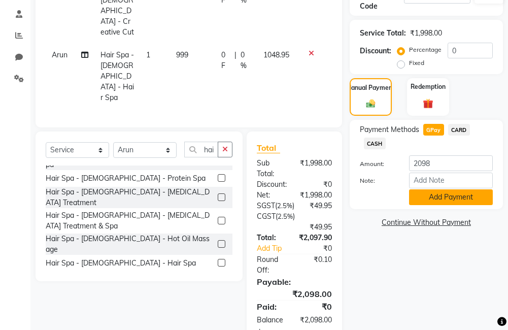
click at [419, 200] on button "Add Payment" at bounding box center [451, 197] width 84 height 16
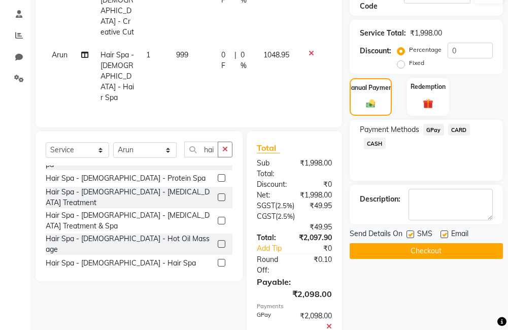
click at [410, 238] on label at bounding box center [411, 235] width 8 height 8
click at [410, 238] on input "checkbox" at bounding box center [410, 235] width 7 height 7
checkbox input "false"
click at [443, 236] on label at bounding box center [445, 235] width 8 height 8
click at [443, 236] on input "checkbox" at bounding box center [444, 235] width 7 height 7
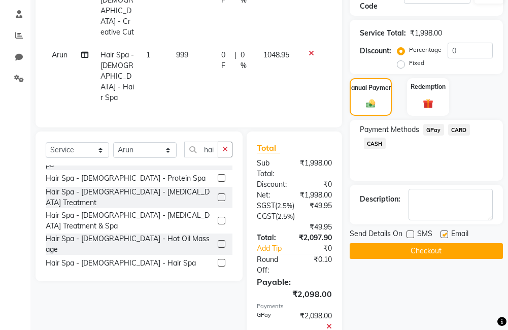
checkbox input "false"
click at [431, 253] on button "Checkout" at bounding box center [426, 251] width 153 height 16
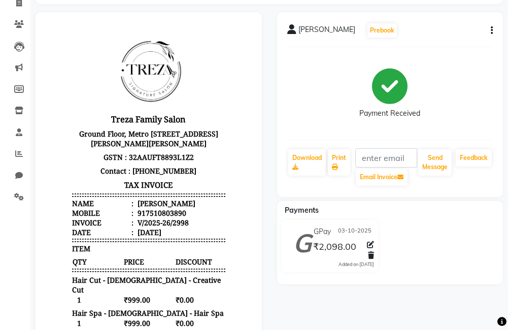
scroll to position [215, 0]
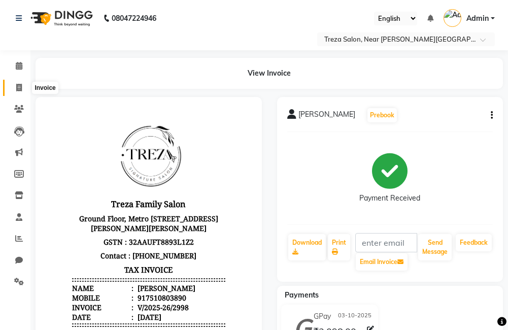
click at [23, 91] on span at bounding box center [19, 88] width 18 height 12
select select "service"
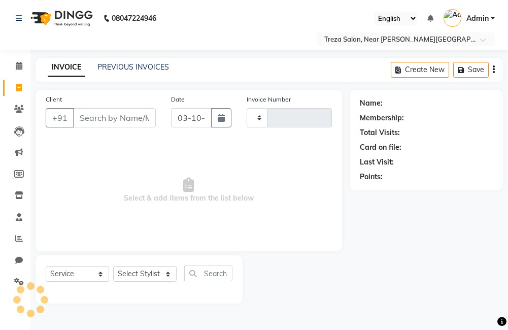
type input "2999"
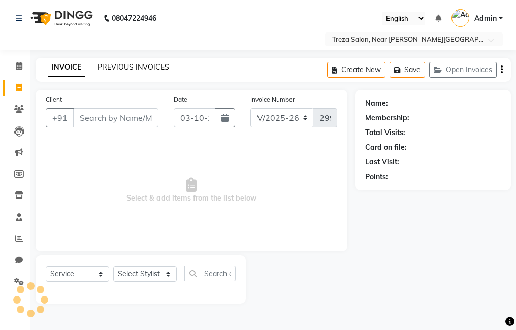
click at [136, 65] on link "PREVIOUS INVOICES" at bounding box center [133, 66] width 72 height 9
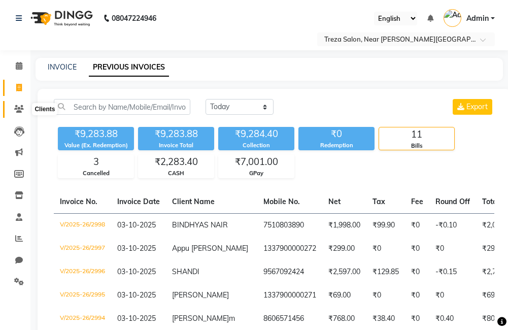
click at [16, 109] on icon at bounding box center [19, 109] width 10 height 8
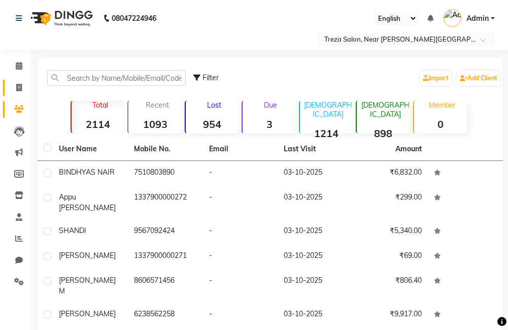
click at [22, 82] on span at bounding box center [19, 88] width 18 height 12
select select "service"
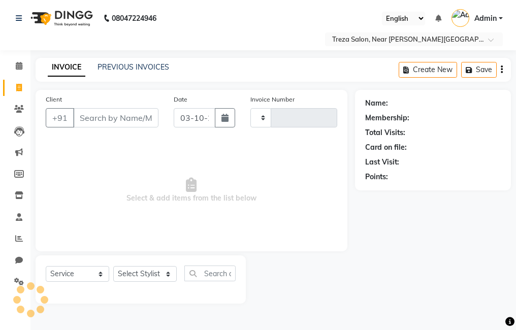
type input "2999"
select select "7633"
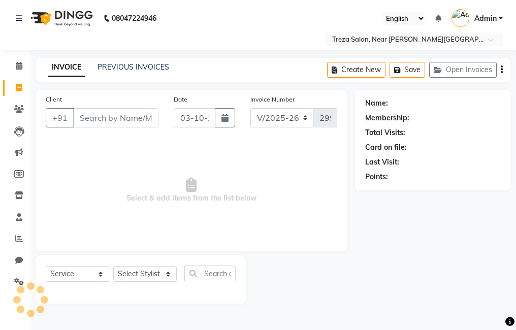
click at [106, 118] on input "Client" at bounding box center [115, 117] width 85 height 19
type input "7"
select select "7633"
select select "service"
click at [116, 122] on input "Client" at bounding box center [115, 117] width 85 height 19
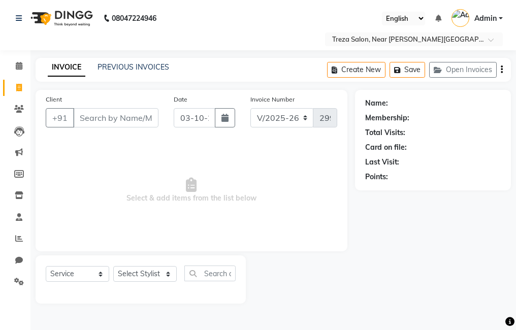
click at [123, 111] on input "Client" at bounding box center [115, 117] width 85 height 19
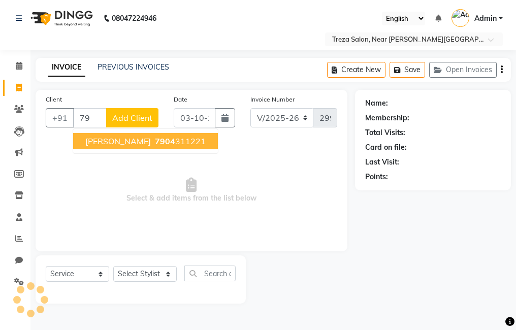
type input "7"
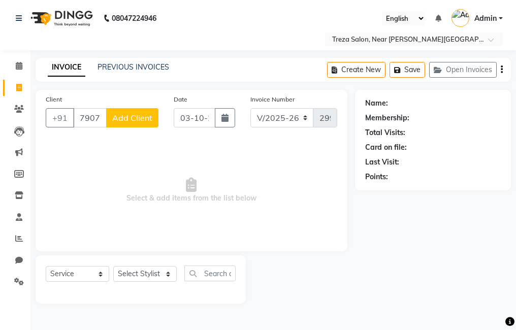
type input "7907942204"
click at [146, 114] on span "Add Client" at bounding box center [132, 118] width 40 height 10
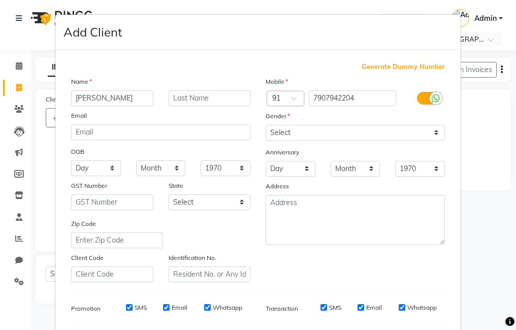
type input "[PERSON_NAME]"
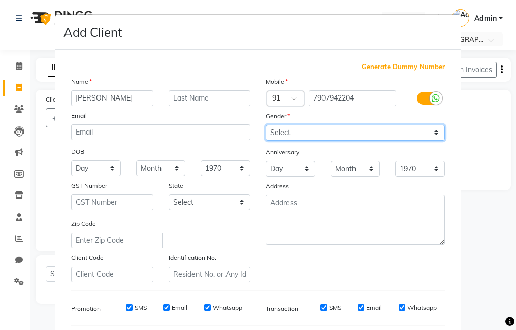
drag, startPoint x: 319, startPoint y: 135, endPoint x: 312, endPoint y: 141, distance: 9.4
click at [319, 135] on select "Select [DEMOGRAPHIC_DATA] [DEMOGRAPHIC_DATA] Other Prefer Not To Say" at bounding box center [355, 133] width 179 height 16
select select "[DEMOGRAPHIC_DATA]"
click at [266, 125] on select "Select [DEMOGRAPHIC_DATA] [DEMOGRAPHIC_DATA] Other Prefer Not To Say" at bounding box center [355, 133] width 179 height 16
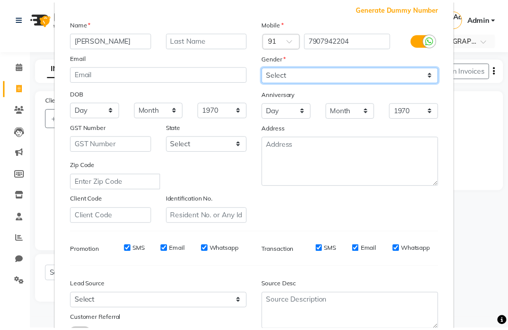
scroll to position [139, 0]
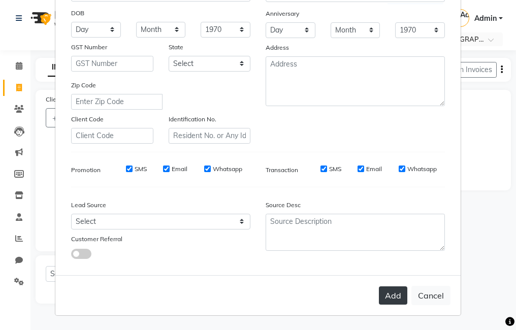
click at [381, 293] on button "Add" at bounding box center [393, 295] width 28 height 18
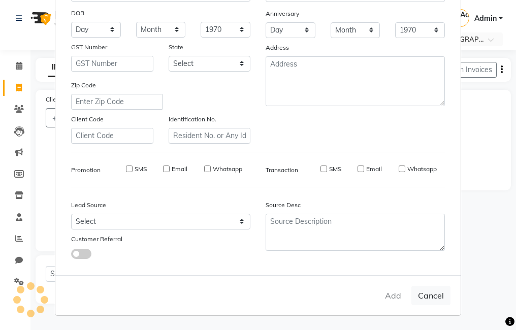
select select
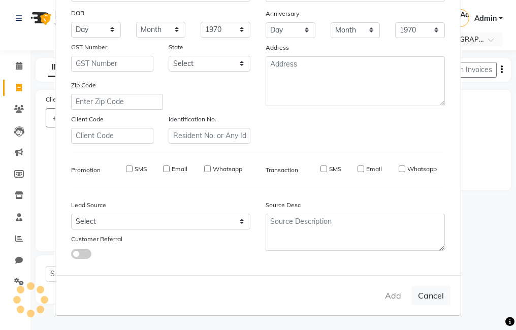
select select
checkbox input "false"
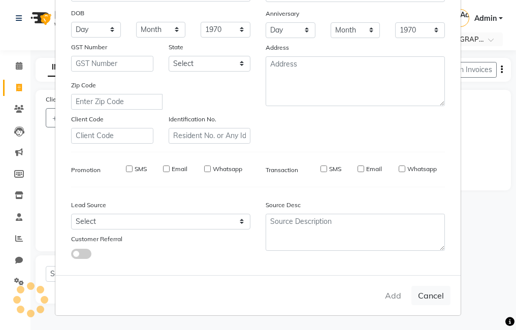
checkbox input "false"
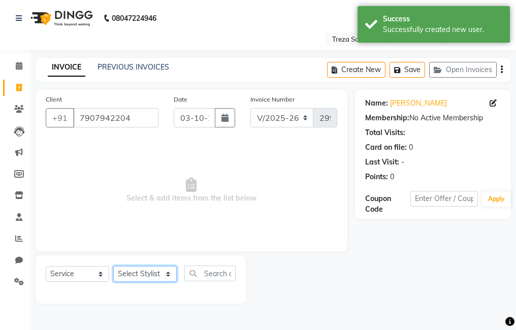
click at [143, 271] on select "Select Stylist [PERSON_NAME] Anju [PERSON_NAME] [PERSON_NAME] Jeeshma [PERSON_N…" at bounding box center [144, 274] width 63 height 16
select select "92210"
click at [113, 266] on select "Select Stylist [PERSON_NAME] Anju [PERSON_NAME] [PERSON_NAME] Jeeshma [PERSON_N…" at bounding box center [144, 274] width 63 height 16
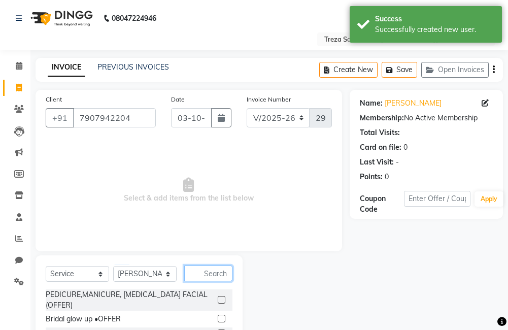
drag, startPoint x: 205, startPoint y: 273, endPoint x: 223, endPoint y: 224, distance: 52.7
click at [206, 273] on input "text" at bounding box center [208, 274] width 48 height 16
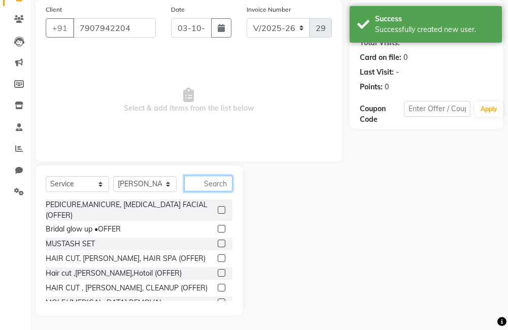
scroll to position [90, 0]
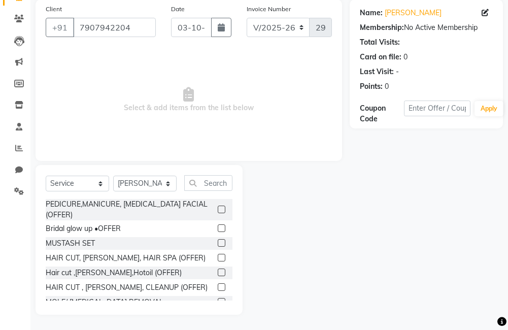
click at [218, 243] on label at bounding box center [222, 243] width 8 height 8
click at [218, 243] on input "checkbox" at bounding box center [221, 243] width 7 height 7
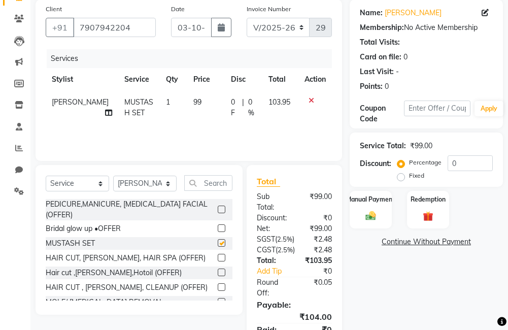
checkbox input "false"
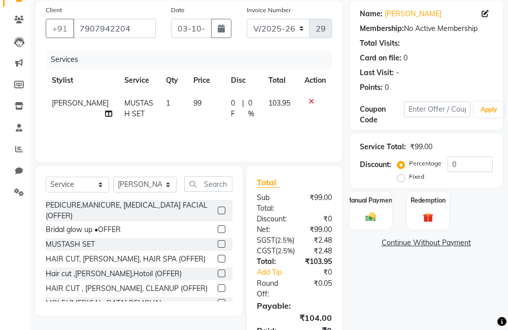
scroll to position [64, 0]
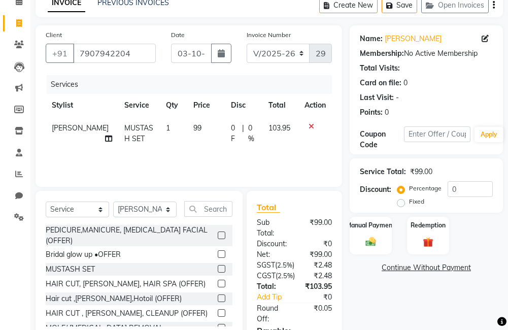
click at [309, 125] on icon at bounding box center [312, 126] width 6 height 7
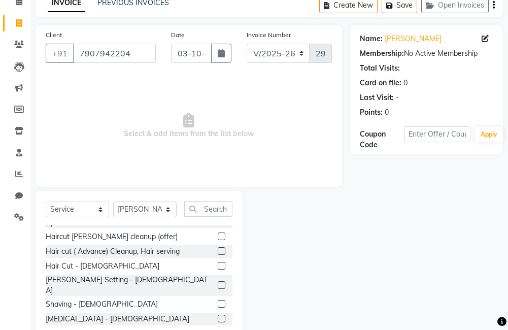
scroll to position [51, 0]
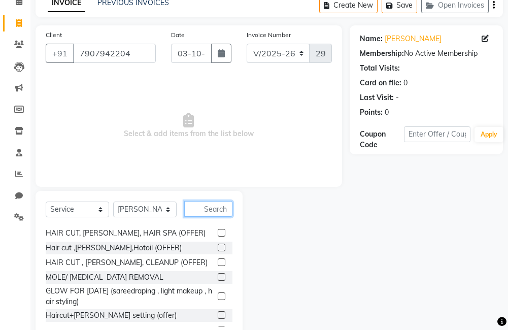
click at [214, 212] on input "text" at bounding box center [208, 209] width 48 height 16
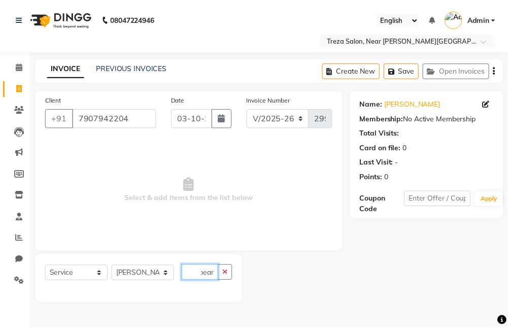
scroll to position [0, 3]
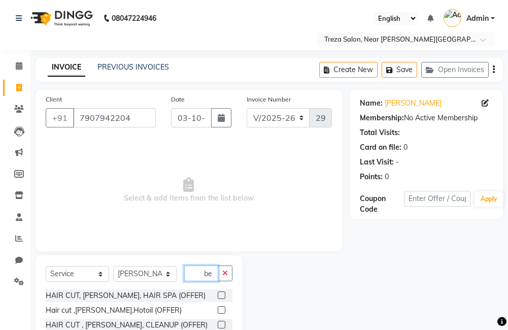
type input "b"
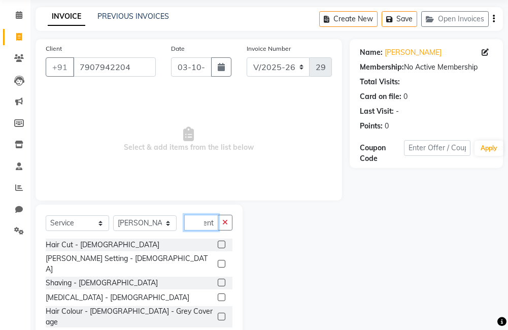
scroll to position [90, 0]
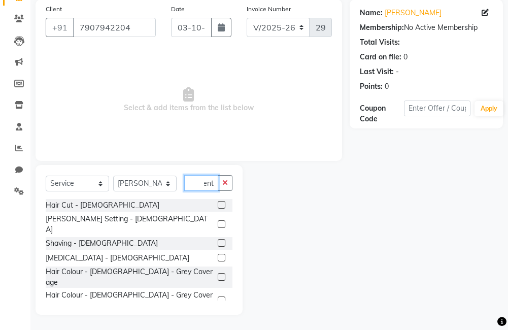
type input "gent"
click at [218, 239] on label at bounding box center [222, 243] width 8 height 8
click at [218, 240] on input "checkbox" at bounding box center [221, 243] width 7 height 7
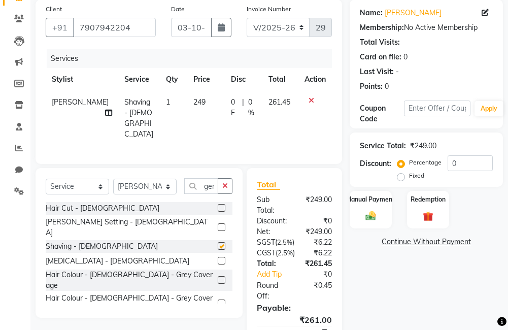
checkbox input "false"
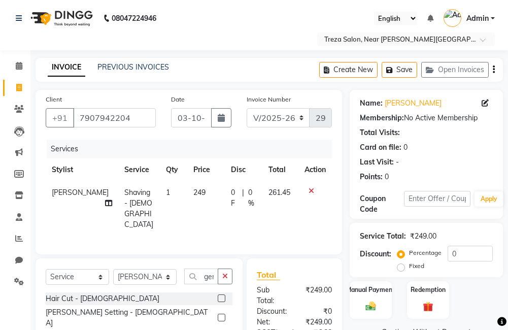
click at [493, 70] on icon "button" at bounding box center [494, 70] width 2 height 1
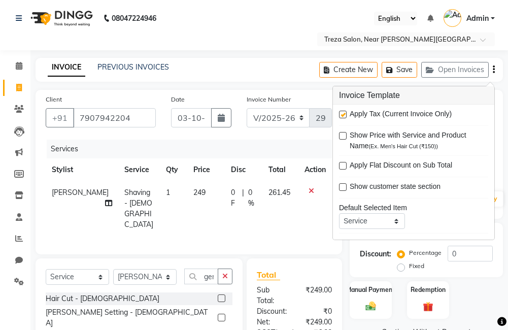
click at [345, 117] on label at bounding box center [343, 115] width 8 height 8
click at [345, 117] on input "checkbox" at bounding box center [342, 115] width 7 height 7
checkbox input "false"
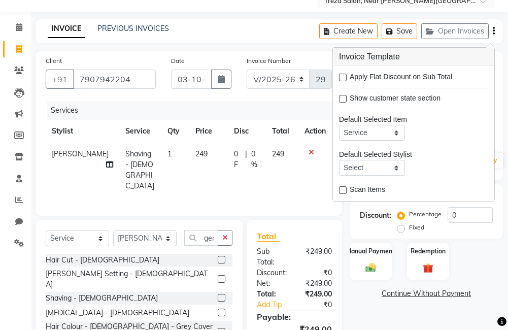
scroll to position [102, 0]
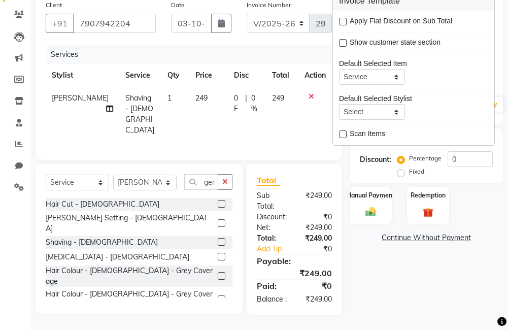
drag, startPoint x: 375, startPoint y: 275, endPoint x: 381, endPoint y: 267, distance: 10.2
click at [377, 275] on div "Name: [PERSON_NAME] Membership: No Active Membership Total Visits: Card on file…" at bounding box center [430, 154] width 161 height 319
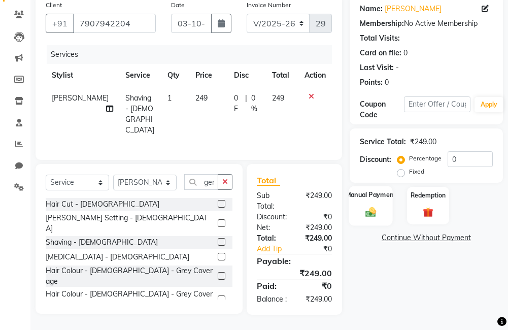
click at [383, 202] on div "Manual Payment" at bounding box center [371, 206] width 44 height 40
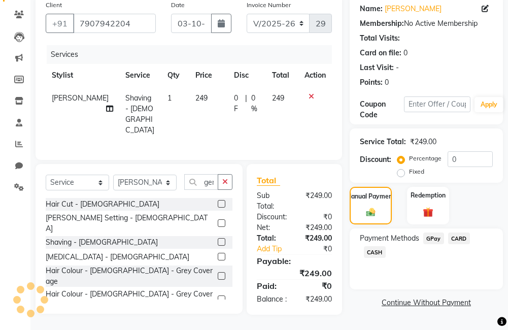
click at [435, 233] on span "GPay" at bounding box center [433, 239] width 21 height 12
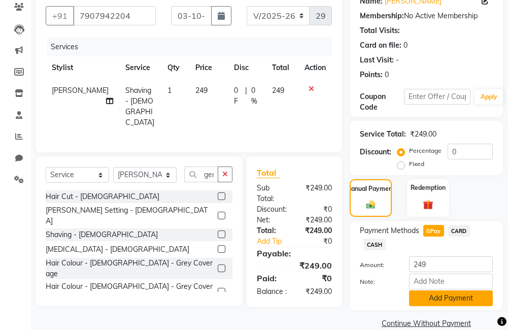
click at [440, 293] on button "Add Payment" at bounding box center [451, 298] width 84 height 16
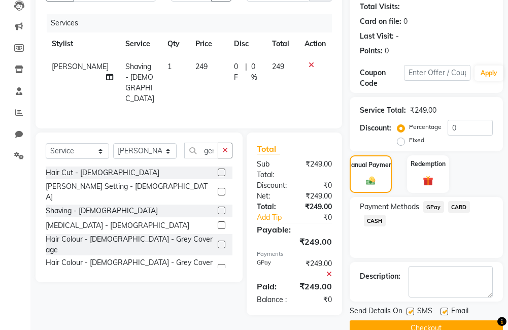
scroll to position [147, 0]
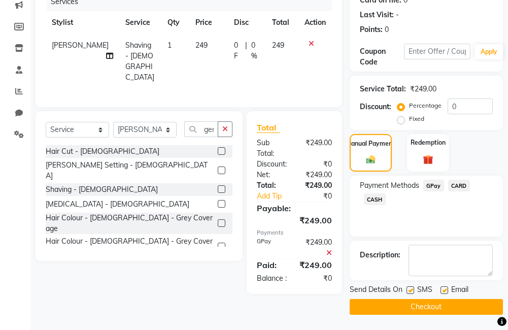
click at [410, 291] on label at bounding box center [411, 290] width 8 height 8
click at [410, 291] on input "checkbox" at bounding box center [410, 290] width 7 height 7
checkbox input "false"
drag, startPoint x: 446, startPoint y: 290, endPoint x: 429, endPoint y: 297, distance: 18.3
click at [445, 291] on label at bounding box center [445, 290] width 8 height 8
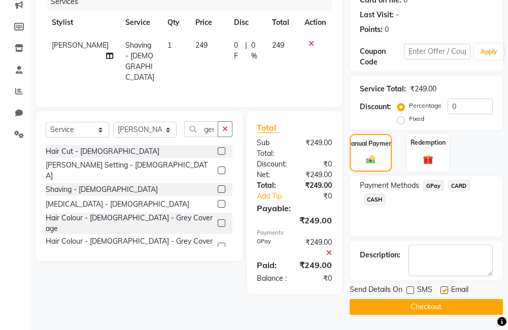
click at [445, 291] on input "checkbox" at bounding box center [444, 290] width 7 height 7
checkbox input "false"
click at [427, 310] on button "Checkout" at bounding box center [426, 307] width 153 height 16
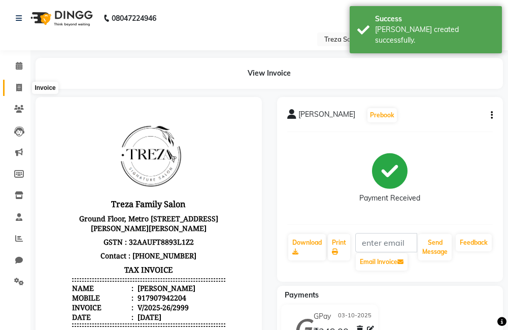
click at [22, 90] on span at bounding box center [19, 88] width 18 height 12
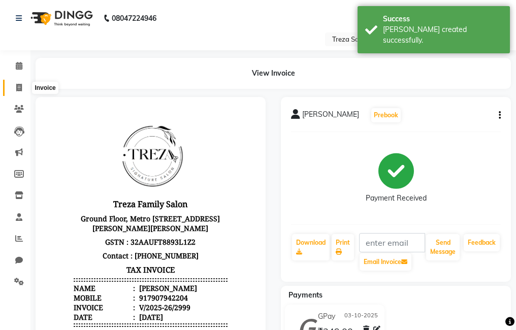
select select "service"
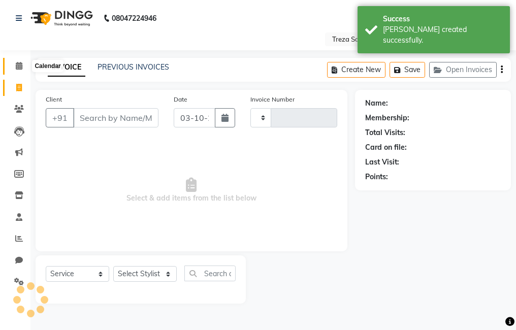
type input "3000"
select select "7633"
click at [19, 67] on icon at bounding box center [19, 66] width 7 height 8
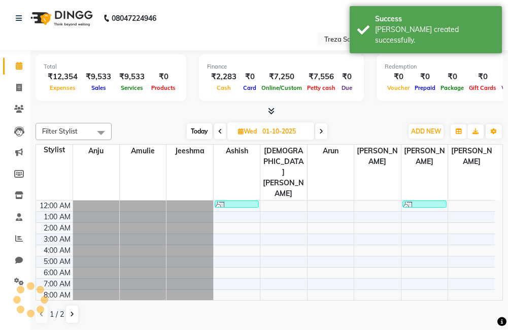
scroll to position [68, 0]
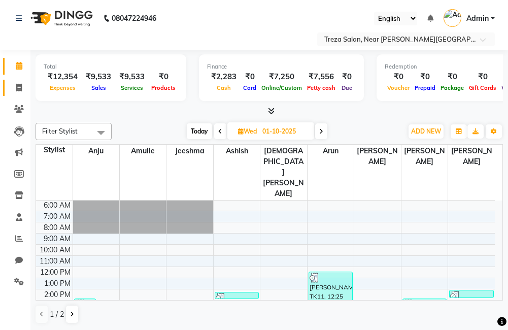
click at [19, 81] on link "Invoice" at bounding box center [15, 88] width 24 height 17
select select "service"
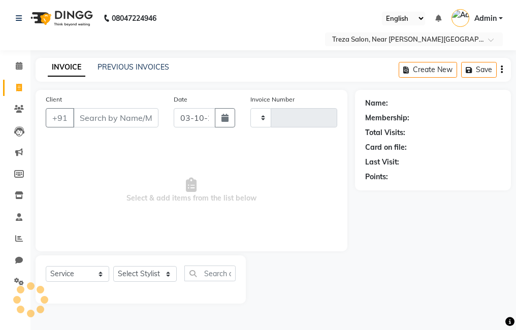
type input "3000"
select select "7633"
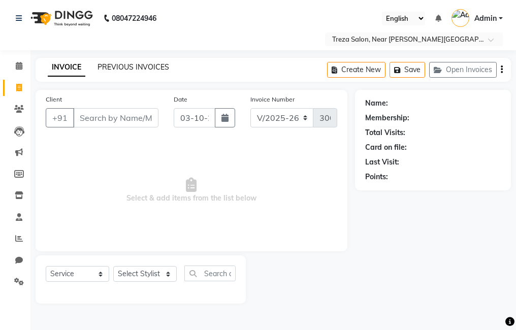
click at [125, 66] on link "PREVIOUS INVOICES" at bounding box center [133, 66] width 72 height 9
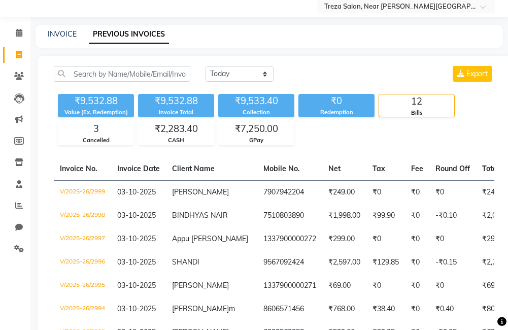
scroll to position [51, 0]
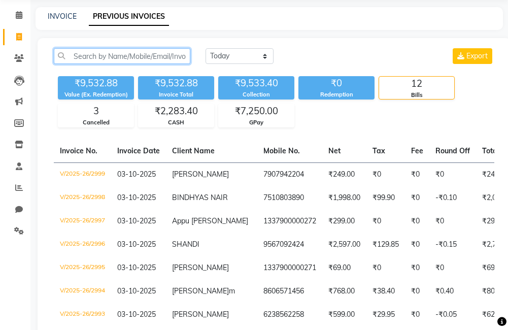
click at [122, 56] on input "text" at bounding box center [122, 56] width 137 height 16
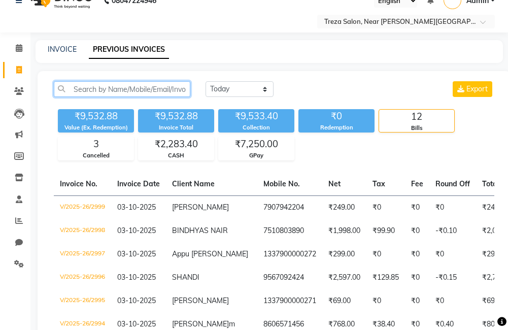
scroll to position [0, 0]
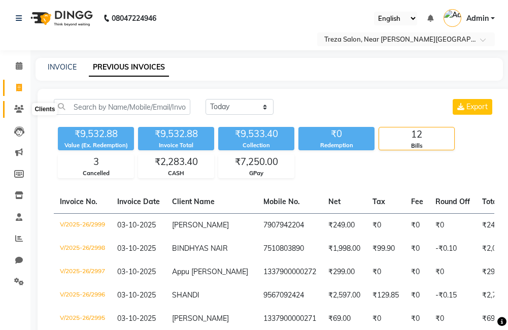
click at [19, 111] on icon at bounding box center [19, 109] width 10 height 8
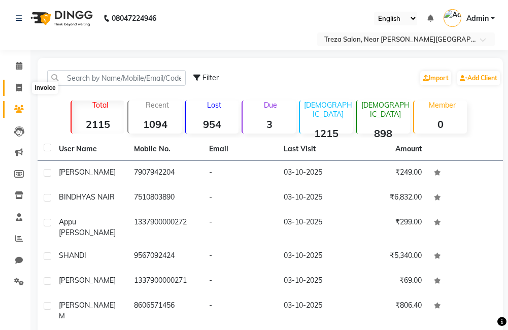
click at [17, 88] on icon at bounding box center [19, 88] width 6 height 8
select select "service"
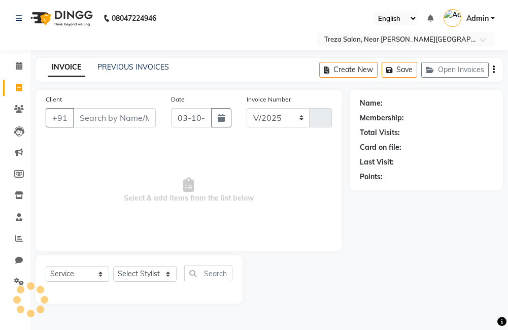
select select "7633"
type input "3000"
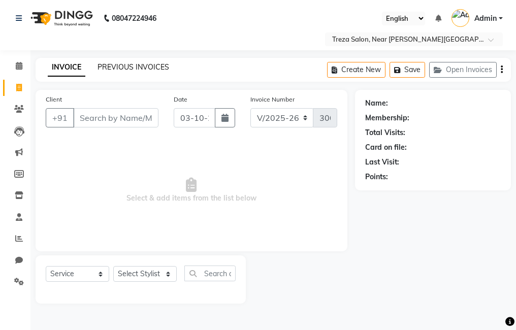
click at [118, 67] on link "PREVIOUS INVOICES" at bounding box center [133, 66] width 72 height 9
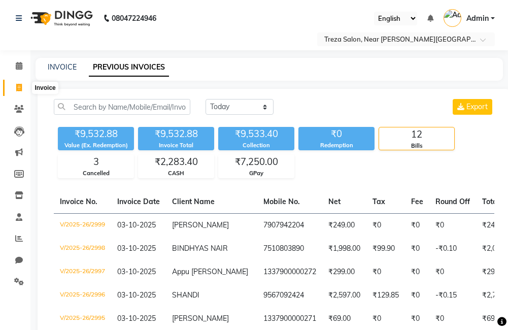
click at [25, 93] on span at bounding box center [19, 88] width 18 height 12
select select "service"
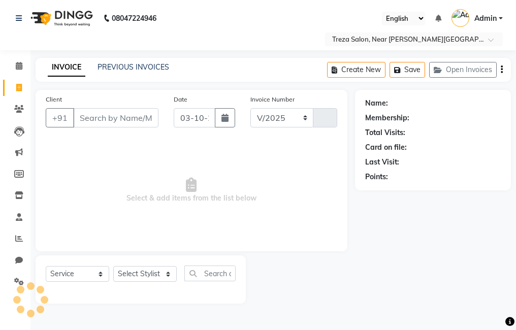
select select "7633"
type input "3000"
click at [90, 111] on input "Client" at bounding box center [115, 117] width 85 height 19
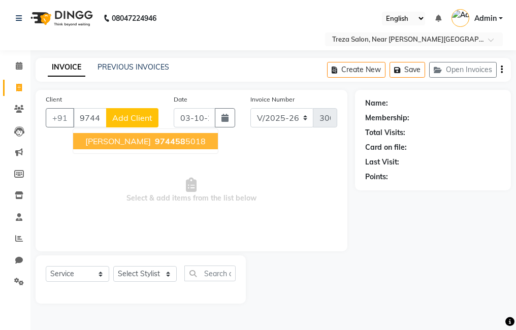
click at [96, 140] on span "[PERSON_NAME]" at bounding box center [117, 141] width 65 height 10
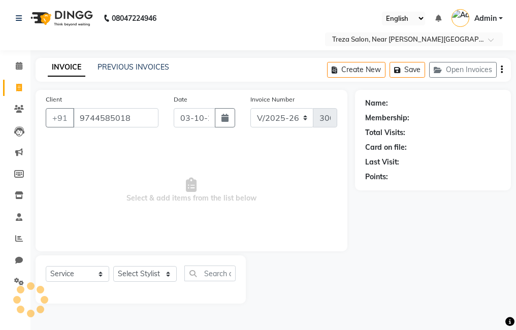
type input "9744585018"
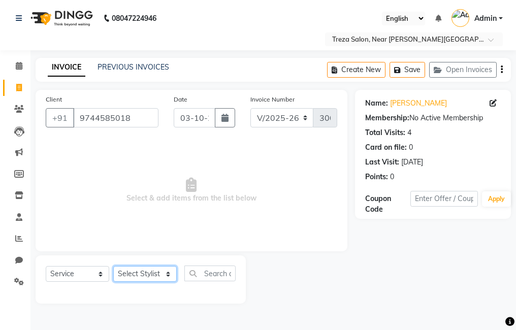
click at [144, 275] on select "Select Stylist [PERSON_NAME] Anju [PERSON_NAME] [PERSON_NAME] Jeeshma [PERSON_N…" at bounding box center [144, 274] width 63 height 16
select select "81285"
click at [113, 266] on select "Select Stylist [PERSON_NAME] Anju [PERSON_NAME] [PERSON_NAME] Jeeshma [PERSON_N…" at bounding box center [144, 274] width 63 height 16
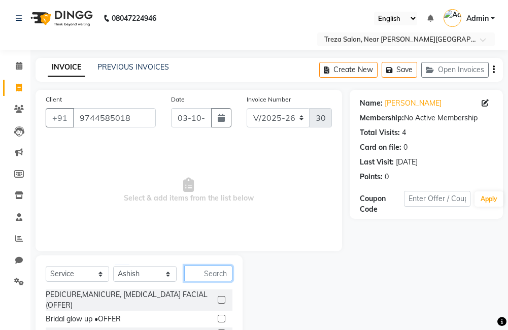
click at [211, 275] on input "text" at bounding box center [208, 274] width 48 height 16
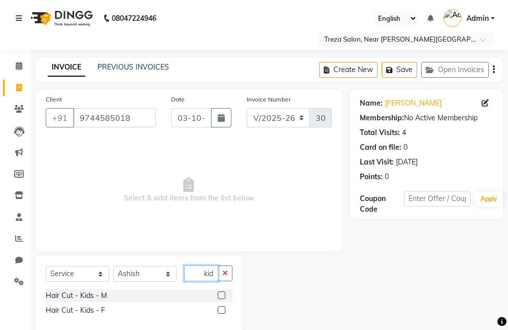
scroll to position [0, 3]
type input "kids"
drag, startPoint x: 223, startPoint y: 297, endPoint x: 224, endPoint y: 279, distance: 17.8
click at [223, 297] on label at bounding box center [222, 295] width 8 height 8
click at [223, 297] on input "checkbox" at bounding box center [221, 295] width 7 height 7
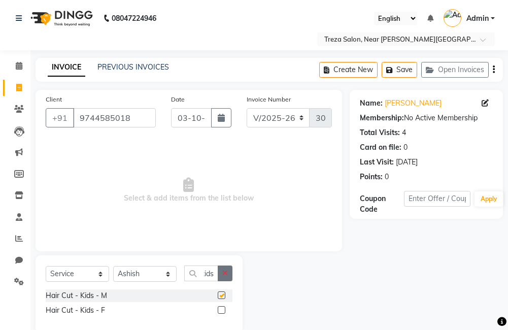
scroll to position [0, 0]
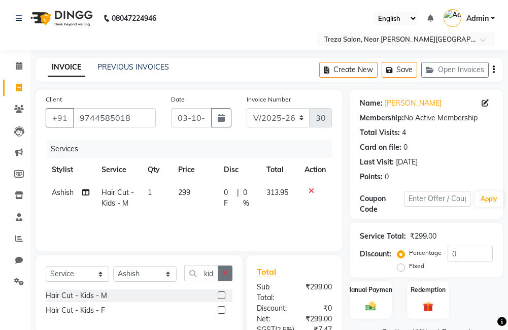
checkbox input "false"
click at [229, 273] on button "button" at bounding box center [225, 274] width 15 height 16
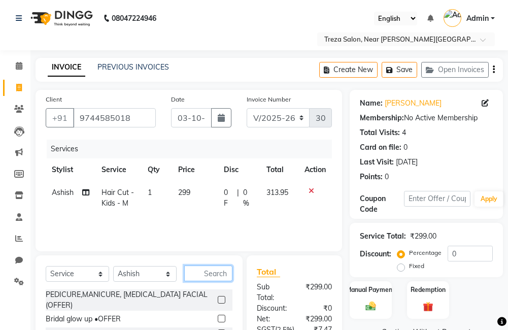
click at [219, 272] on input "text" at bounding box center [208, 274] width 48 height 16
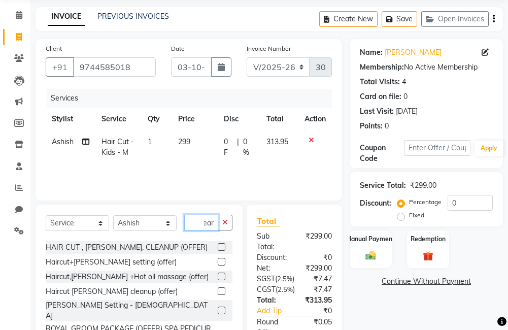
scroll to position [51, 0]
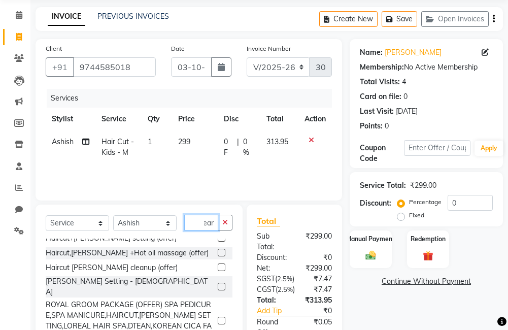
type input "bear"
click at [218, 283] on label at bounding box center [222, 287] width 8 height 8
click at [218, 284] on input "checkbox" at bounding box center [221, 287] width 7 height 7
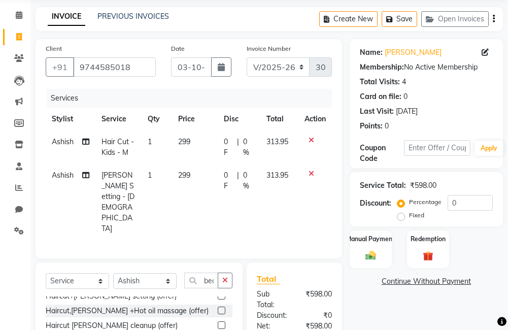
checkbox input "false"
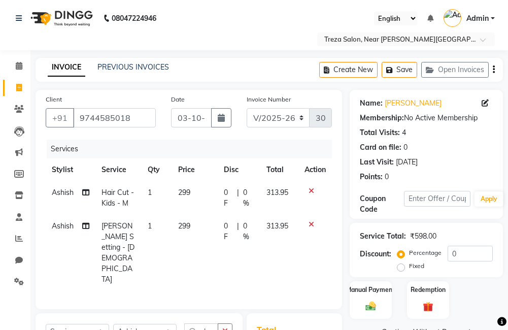
click at [494, 70] on icon "button" at bounding box center [494, 70] width 2 height 1
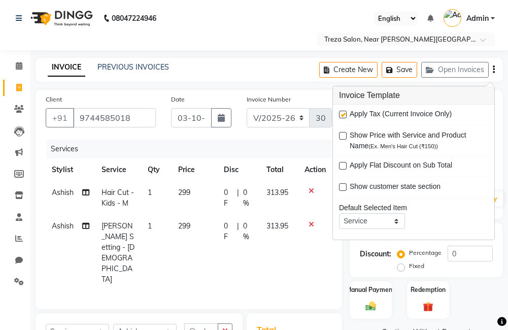
click at [343, 114] on label at bounding box center [343, 115] width 8 height 8
click at [343, 114] on input "checkbox" at bounding box center [342, 115] width 7 height 7
checkbox input "false"
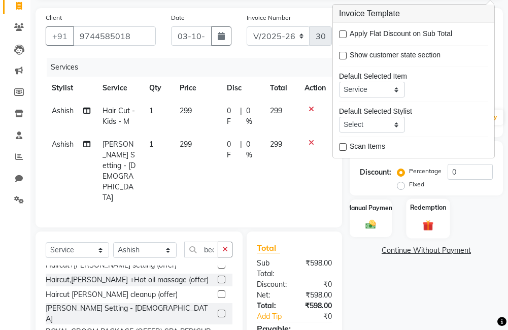
scroll to position [136, 0]
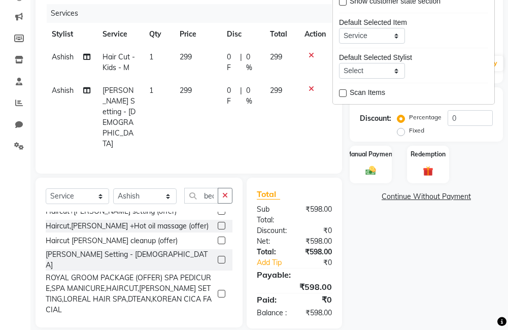
click at [368, 256] on div "Name: [PERSON_NAME] Membership: No Active Membership Total Visits: 4 Card on fi…" at bounding box center [430, 141] width 161 height 374
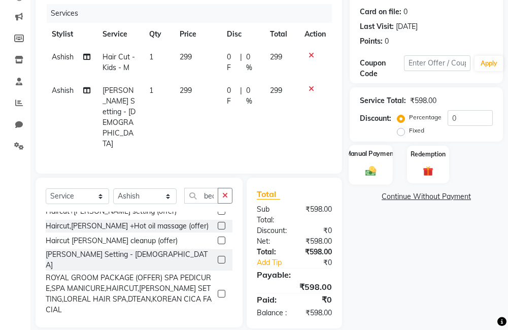
click at [375, 162] on div "Manual Payment" at bounding box center [371, 165] width 44 height 40
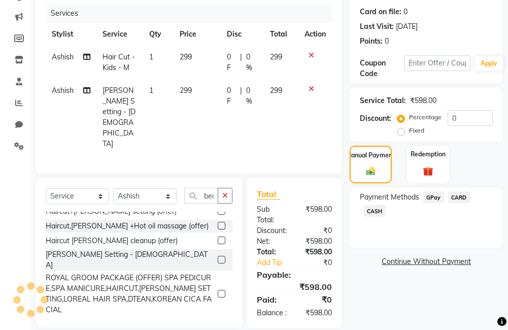
click at [434, 201] on span "GPay" at bounding box center [433, 197] width 21 height 12
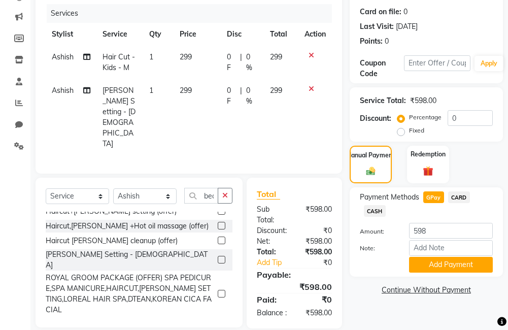
click at [370, 213] on span "CASH" at bounding box center [375, 211] width 22 height 12
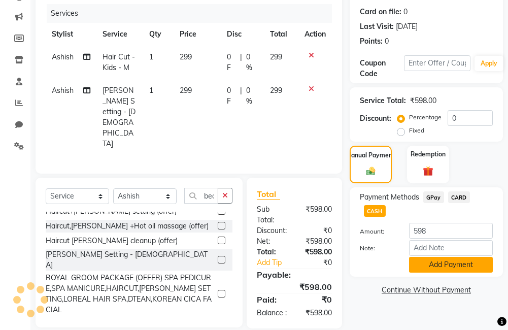
click at [462, 266] on button "Add Payment" at bounding box center [451, 265] width 84 height 16
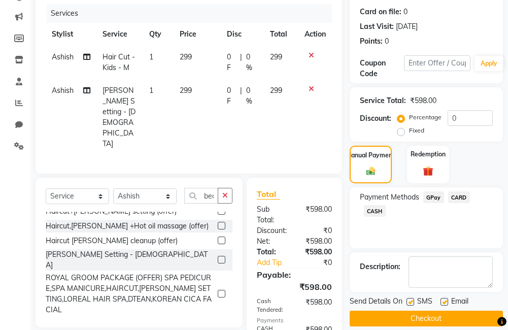
scroll to position [188, 0]
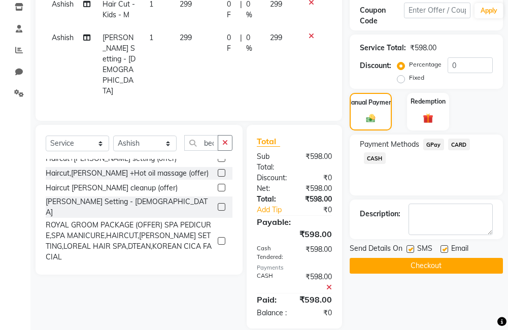
click at [443, 251] on label at bounding box center [445, 249] width 8 height 8
click at [443, 251] on input "checkbox" at bounding box center [444, 249] width 7 height 7
checkbox input "false"
click at [409, 250] on label at bounding box center [411, 249] width 8 height 8
click at [409, 250] on input "checkbox" at bounding box center [410, 249] width 7 height 7
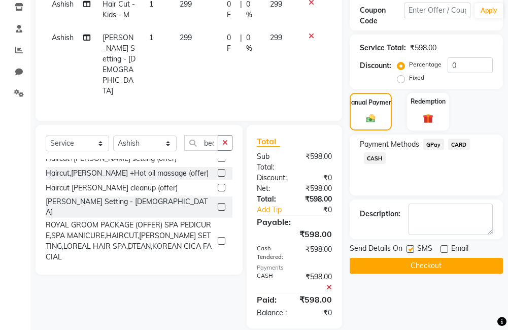
checkbox input "false"
click at [409, 268] on button "Checkout" at bounding box center [426, 266] width 153 height 16
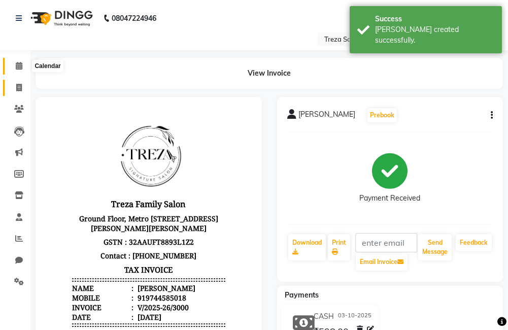
drag, startPoint x: 18, startPoint y: 64, endPoint x: 27, endPoint y: 94, distance: 31.3
click at [18, 64] on icon at bounding box center [19, 66] width 7 height 8
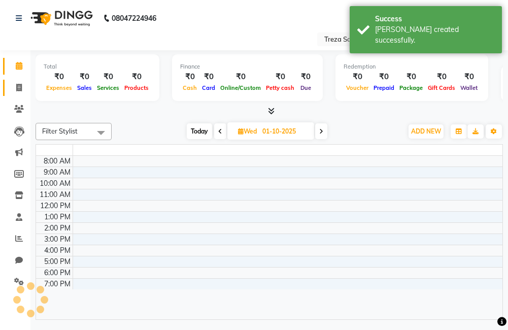
click at [23, 92] on span at bounding box center [19, 88] width 18 height 12
select select "service"
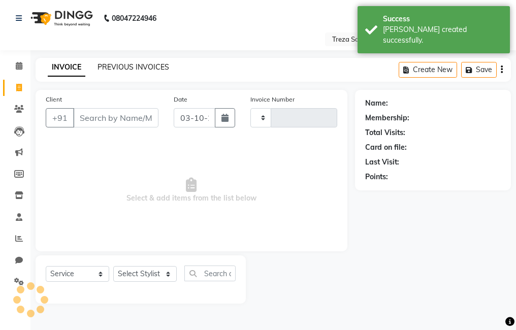
type input "3001"
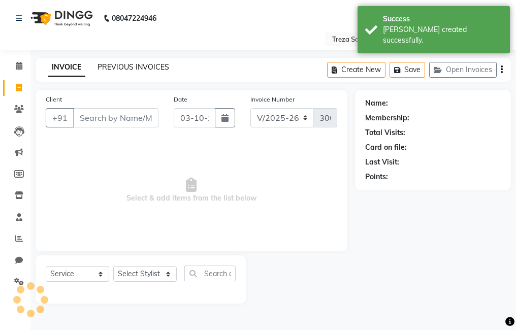
click at [106, 69] on link "PREVIOUS INVOICES" at bounding box center [133, 66] width 72 height 9
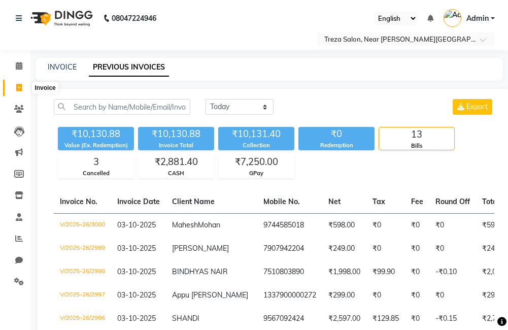
click at [22, 89] on span at bounding box center [19, 88] width 18 height 12
select select "7633"
select select "service"
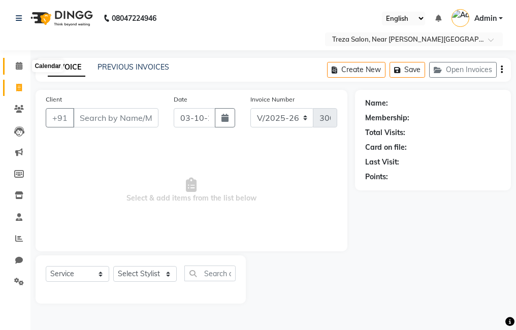
click at [17, 66] on icon at bounding box center [19, 66] width 7 height 8
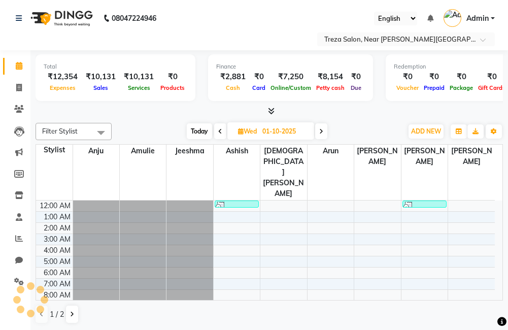
scroll to position [68, 0]
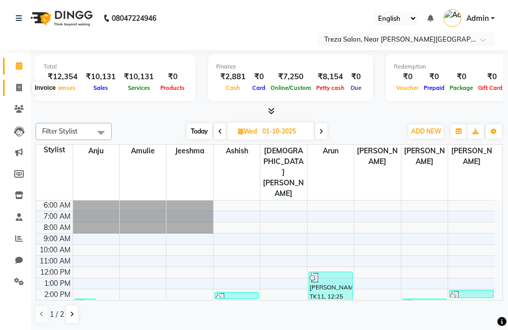
click at [20, 84] on icon at bounding box center [19, 88] width 6 height 8
select select "service"
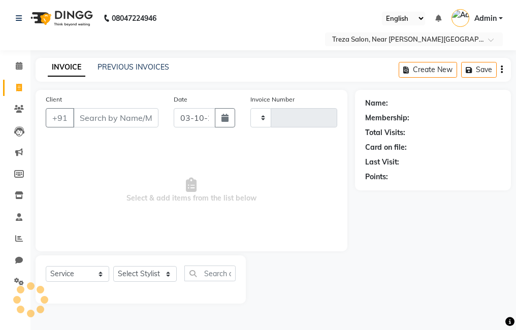
type input "3001"
select select "7633"
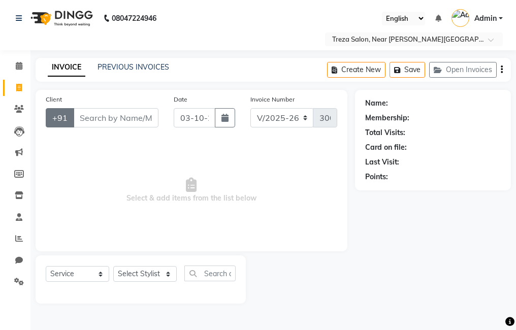
click at [65, 123] on button "+91" at bounding box center [60, 117] width 28 height 19
click at [119, 66] on link "PREVIOUS INVOICES" at bounding box center [133, 66] width 72 height 9
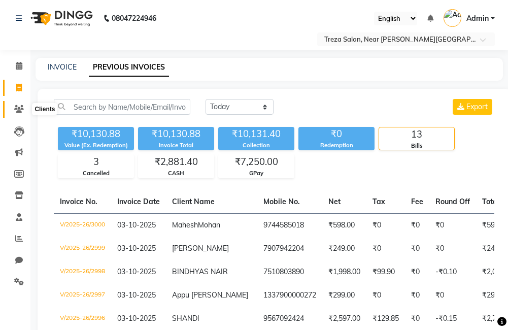
click at [23, 108] on icon at bounding box center [19, 109] width 10 height 8
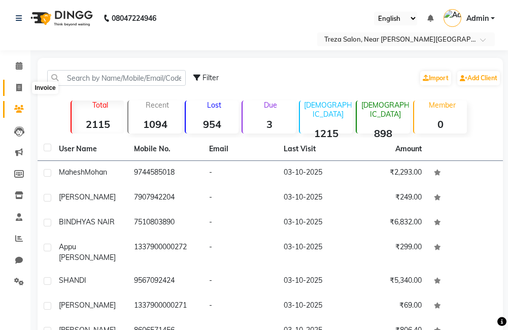
click at [18, 85] on icon at bounding box center [19, 88] width 6 height 8
select select "service"
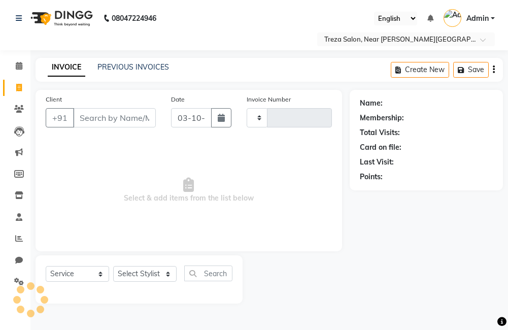
type input "3001"
select select "7633"
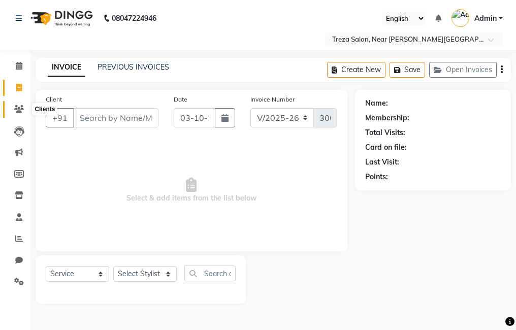
click at [14, 108] on span at bounding box center [19, 110] width 18 height 12
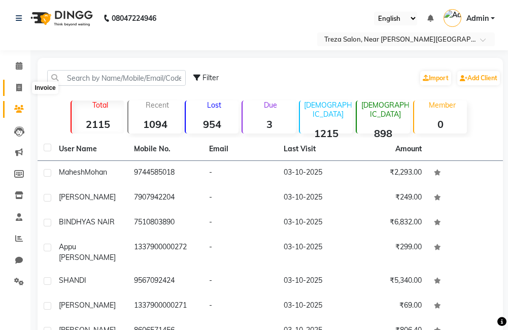
click at [16, 87] on icon at bounding box center [19, 88] width 6 height 8
select select "service"
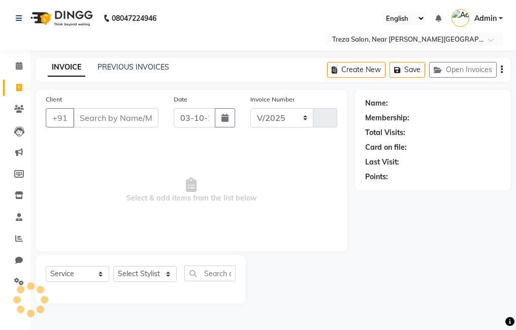
select select "7633"
type input "3001"
click at [25, 70] on span at bounding box center [19, 66] width 18 height 12
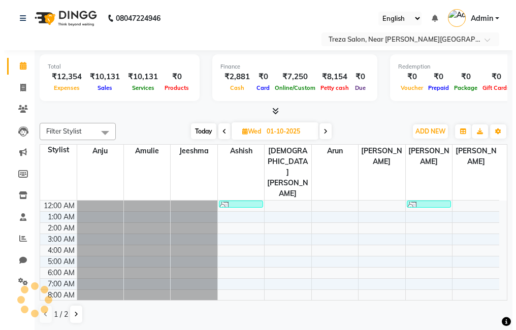
scroll to position [68, 0]
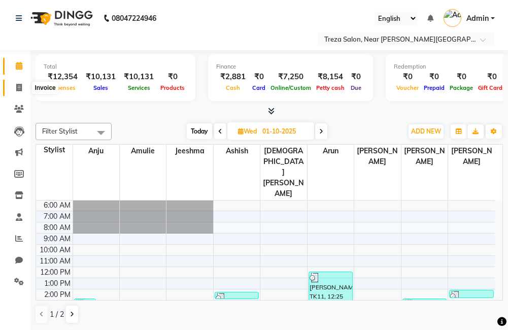
click at [22, 84] on icon at bounding box center [19, 88] width 6 height 8
select select "service"
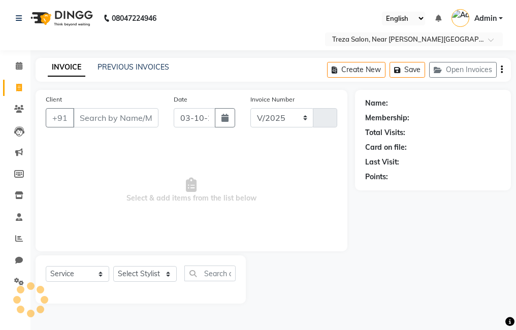
select select "7633"
type input "3001"
click at [114, 120] on input "Client" at bounding box center [115, 117] width 85 height 19
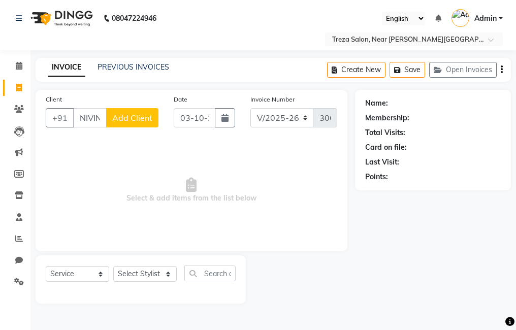
scroll to position [0, 1]
click at [111, 140] on ngb-highlight "98463994440" at bounding box center [137, 141] width 56 height 10
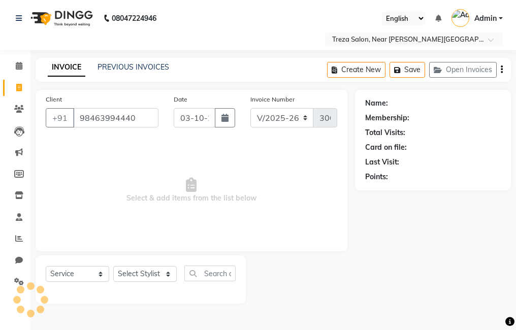
scroll to position [0, 0]
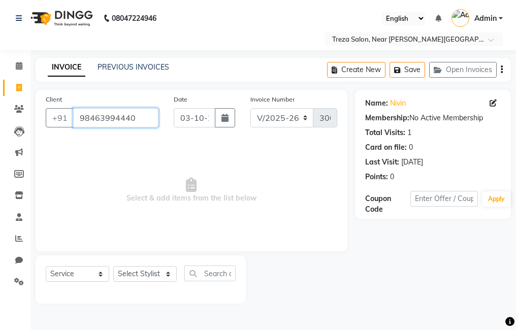
click at [153, 119] on input "98463994440" at bounding box center [115, 117] width 85 height 19
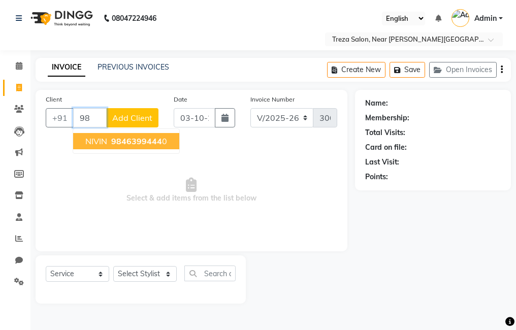
type input "9"
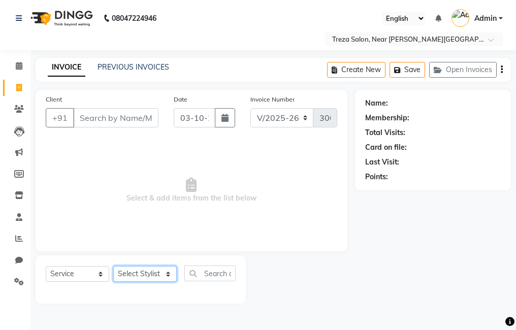
click at [147, 278] on select "Select Stylist [PERSON_NAME] Anju [PERSON_NAME] [PERSON_NAME] Jeeshma [PERSON_N…" at bounding box center [144, 274] width 63 height 16
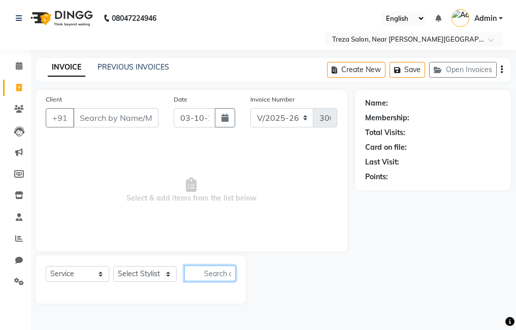
drag, startPoint x: 214, startPoint y: 275, endPoint x: 219, endPoint y: 270, distance: 7.9
click at [214, 275] on input "text" at bounding box center [209, 274] width 51 height 16
type input "B"
type input "BEARED"
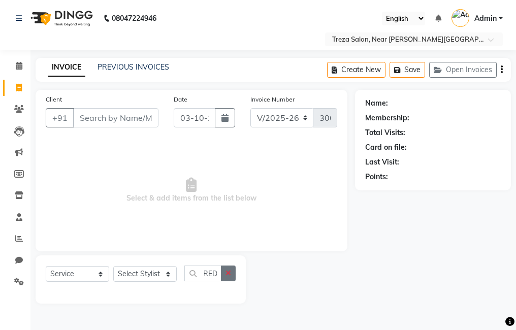
scroll to position [0, 0]
click at [224, 277] on button "button" at bounding box center [228, 274] width 15 height 16
click at [152, 272] on select "Select Stylist [PERSON_NAME] Anju [PERSON_NAME] [PERSON_NAME] Jeeshma [PERSON_N…" at bounding box center [144, 274] width 63 height 16
click at [244, 200] on span "Select & add items from the list below" at bounding box center [191, 191] width 291 height 102
click at [100, 121] on input "Client" at bounding box center [115, 117] width 85 height 19
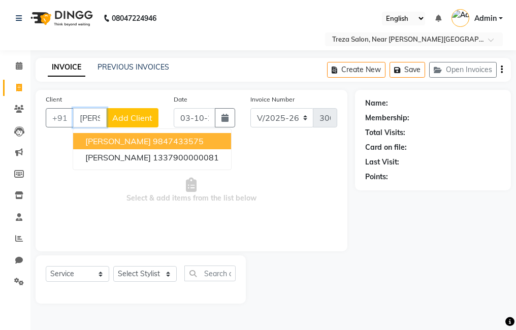
scroll to position [0, 6]
click at [112, 147] on button "[PERSON_NAME] 9847433575" at bounding box center [152, 141] width 158 height 16
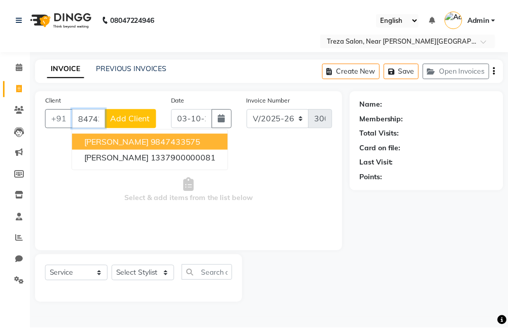
scroll to position [0, 0]
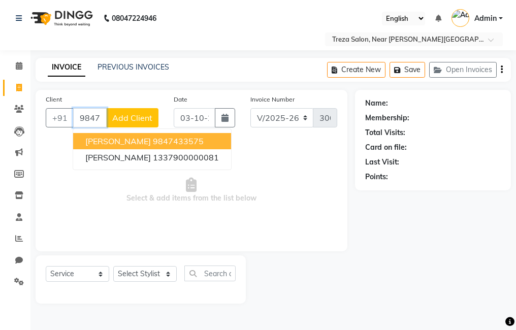
type input "9847433575"
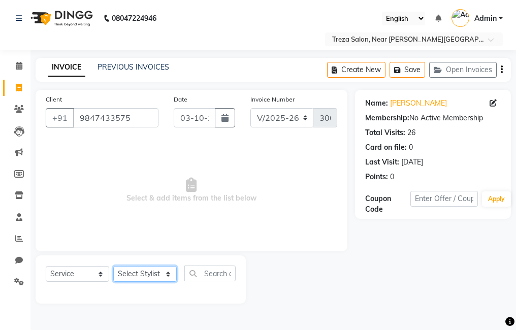
click at [143, 273] on select "Select Stylist [PERSON_NAME] Anju [PERSON_NAME] [PERSON_NAME] Jeeshma [PERSON_N…" at bounding box center [144, 274] width 63 height 16
select select "81285"
click at [113, 266] on select "Select Stylist [PERSON_NAME] Anju [PERSON_NAME] [PERSON_NAME] Jeeshma [PERSON_N…" at bounding box center [144, 274] width 63 height 16
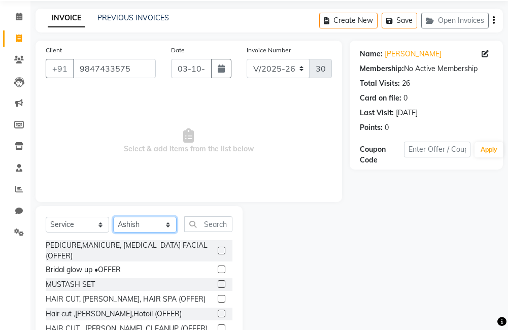
scroll to position [51, 0]
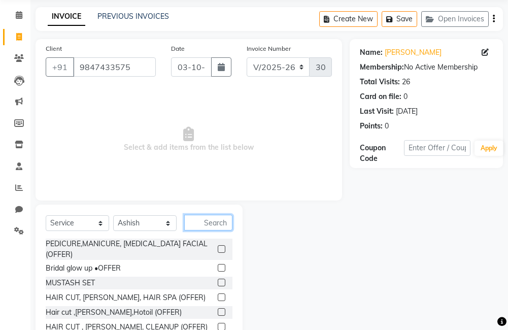
click at [210, 225] on input "text" at bounding box center [208, 223] width 48 height 16
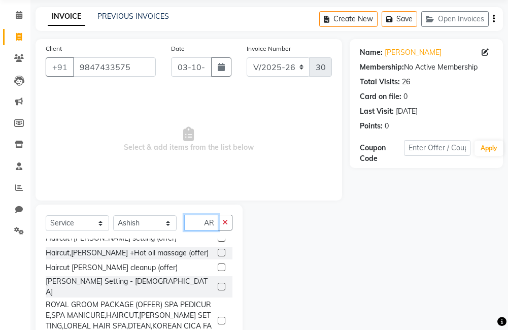
type input "BEAR"
click at [218, 283] on label at bounding box center [222, 287] width 8 height 8
click at [218, 284] on input "checkbox" at bounding box center [221, 287] width 7 height 7
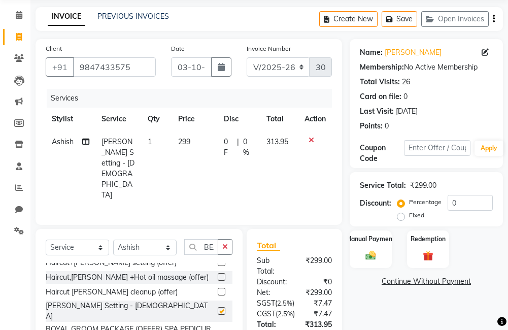
checkbox input "false"
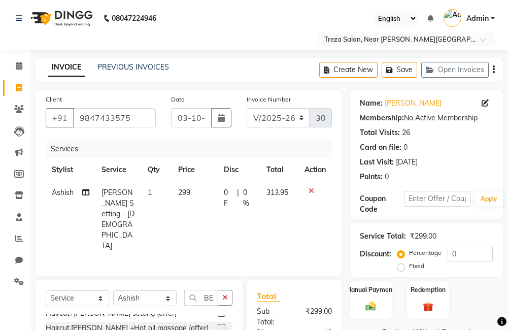
click at [493, 70] on icon "button" at bounding box center [494, 70] width 2 height 1
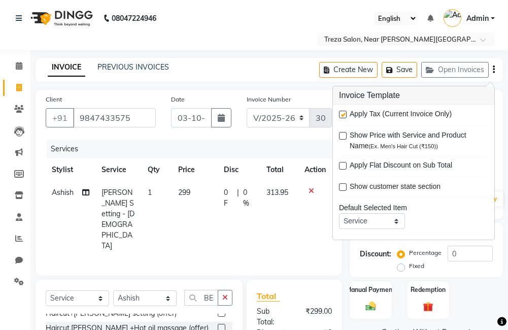
click at [343, 115] on label at bounding box center [343, 115] width 8 height 8
click at [343, 115] on input "checkbox" at bounding box center [342, 115] width 7 height 7
checkbox input "false"
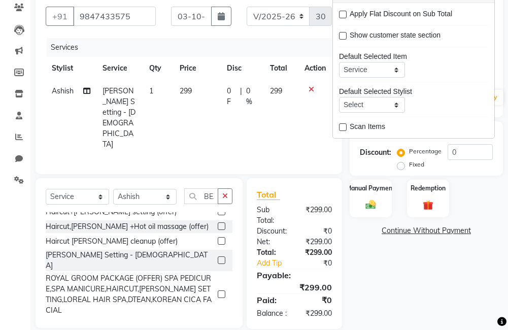
scroll to position [102, 0]
drag, startPoint x: 372, startPoint y: 278, endPoint x: 373, endPoint y: 261, distance: 16.8
click at [373, 276] on div "Name: [PERSON_NAME] Membership: No Active Membership Total Visits: 26 Card on f…" at bounding box center [430, 158] width 161 height 341
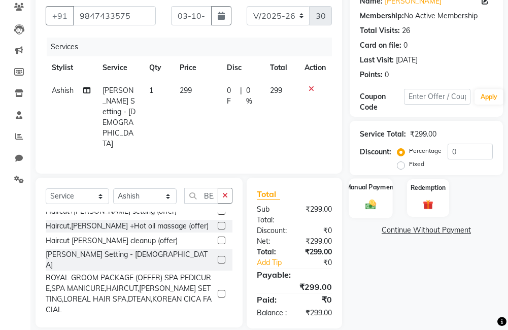
click at [369, 208] on img at bounding box center [371, 205] width 17 height 12
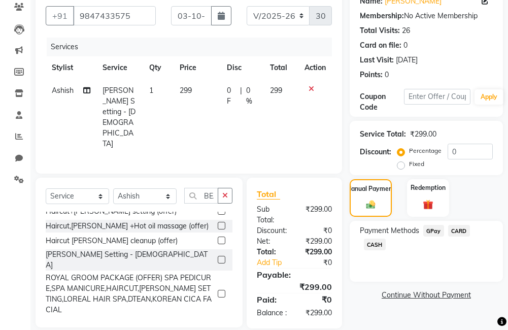
click at [436, 232] on span "GPay" at bounding box center [433, 231] width 21 height 12
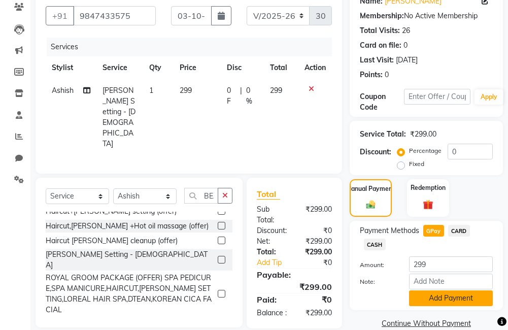
click at [466, 298] on button "Add Payment" at bounding box center [451, 298] width 84 height 16
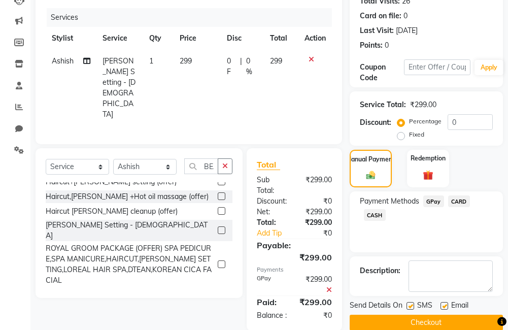
scroll to position [147, 0]
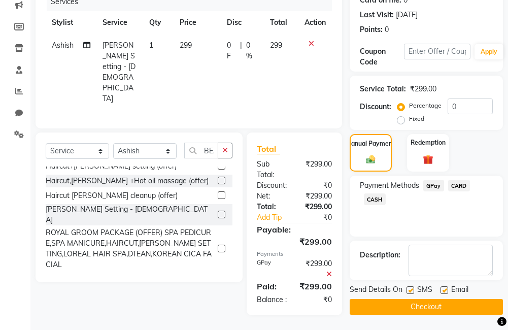
click at [446, 288] on label at bounding box center [445, 290] width 8 height 8
click at [446, 288] on input "checkbox" at bounding box center [444, 290] width 7 height 7
checkbox input "false"
click at [413, 291] on label at bounding box center [411, 290] width 8 height 8
click at [413, 291] on input "checkbox" at bounding box center [410, 290] width 7 height 7
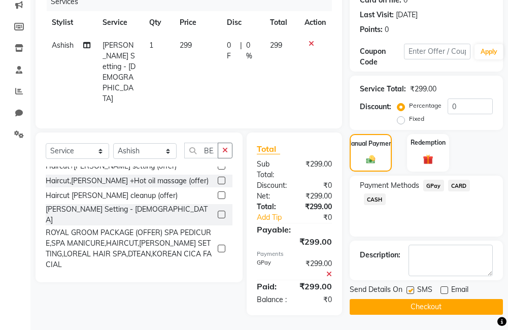
checkbox input "false"
click at [424, 314] on button "Checkout" at bounding box center [426, 307] width 153 height 16
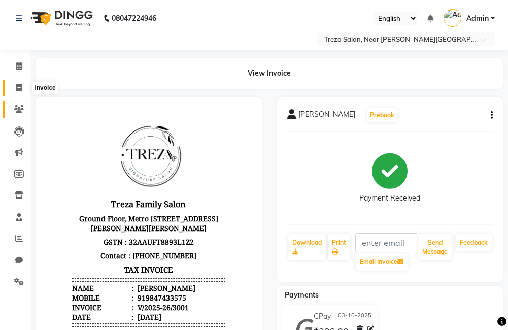
drag, startPoint x: 15, startPoint y: 87, endPoint x: 27, endPoint y: 103, distance: 19.5
click at [15, 87] on span at bounding box center [19, 88] width 18 height 12
select select "service"
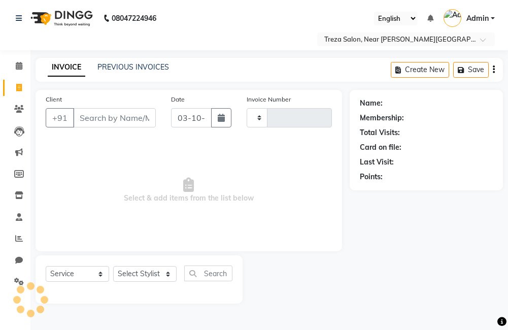
type input "3002"
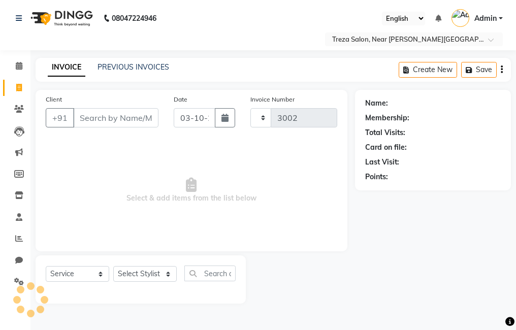
select select "7633"
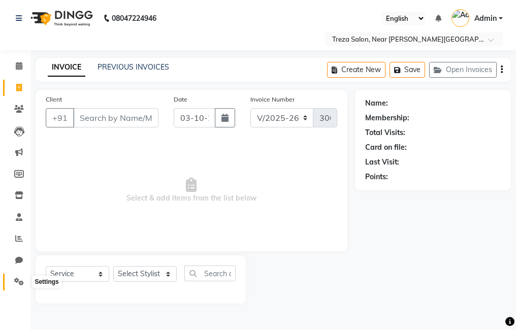
click at [24, 283] on span at bounding box center [19, 282] width 18 height 12
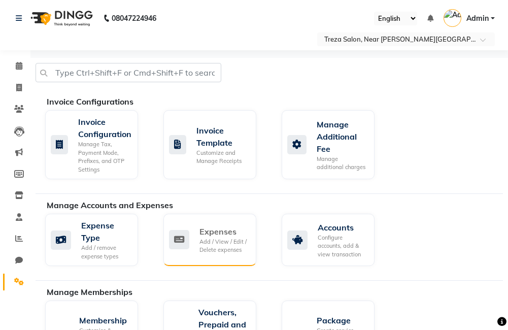
click at [190, 246] on div "Expenses Add / View / Edit / Delete expenses" at bounding box center [208, 239] width 79 height 29
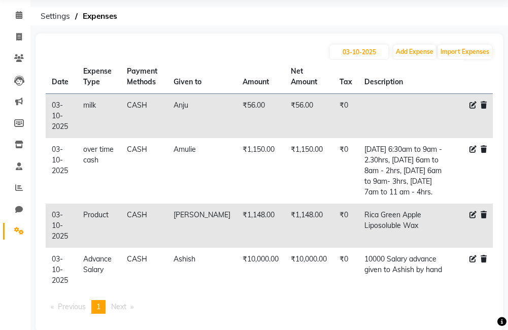
scroll to position [68, 0]
